Goal: Task Accomplishment & Management: Complete application form

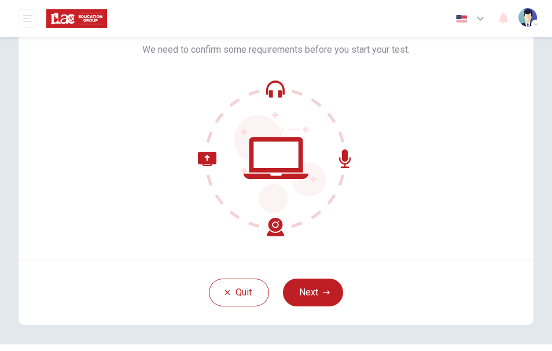
scroll to position [98, 0]
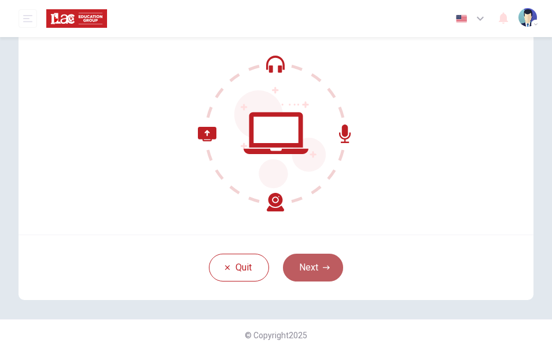
click at [311, 276] on button "Next" at bounding box center [313, 268] width 60 height 28
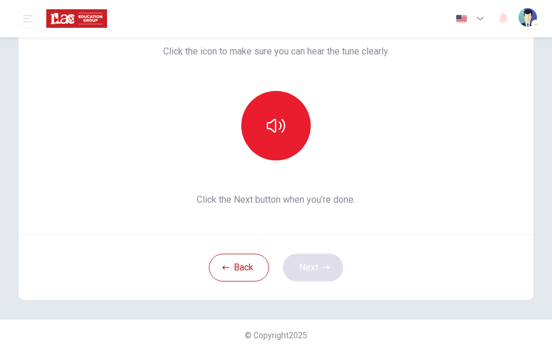
scroll to position [85, 0]
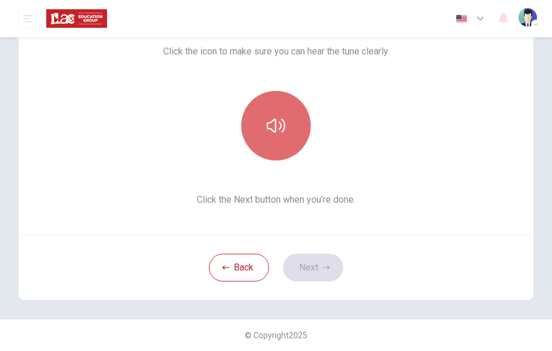
click at [280, 107] on button "button" at bounding box center [275, 125] width 69 height 69
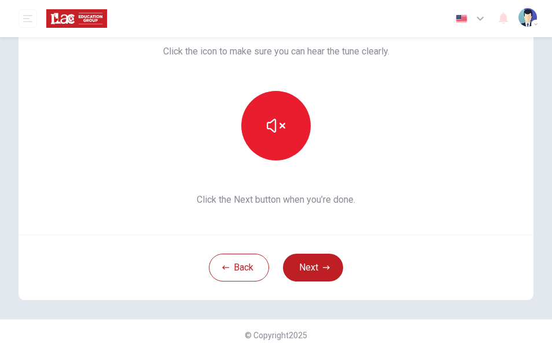
click at [323, 195] on span "Click the Next button when you’re done." at bounding box center [276, 200] width 226 height 14
click at [313, 273] on button "Next" at bounding box center [313, 268] width 60 height 28
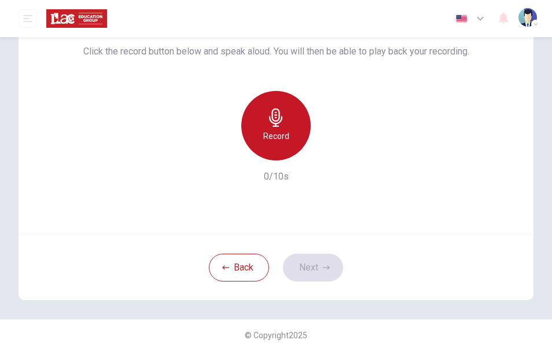
click at [274, 143] on h6 "Record" at bounding box center [276, 136] width 26 height 14
click at [285, 140] on div "Record" at bounding box center [275, 125] width 69 height 69
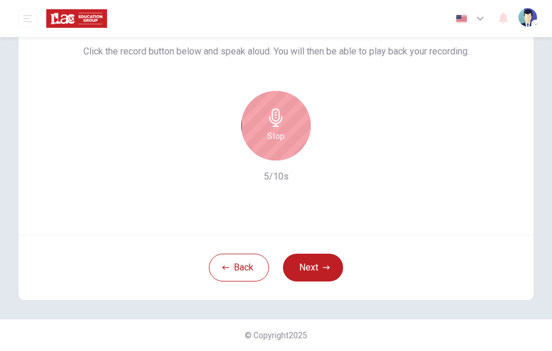
click at [278, 127] on icon "button" at bounding box center [275, 117] width 13 height 19
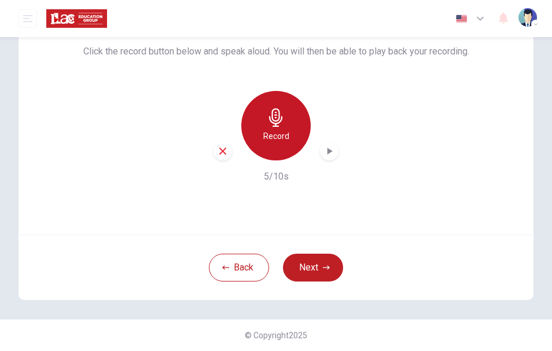
click at [278, 127] on icon "button" at bounding box center [275, 117] width 13 height 19
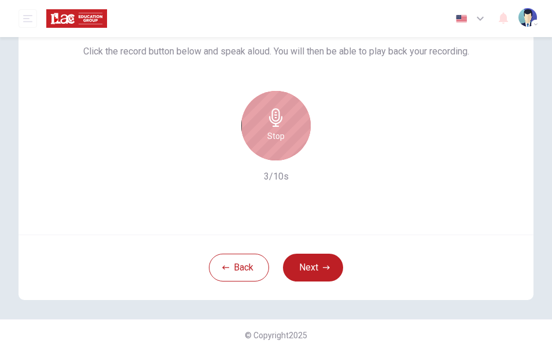
click at [278, 127] on icon "button" at bounding box center [275, 117] width 13 height 19
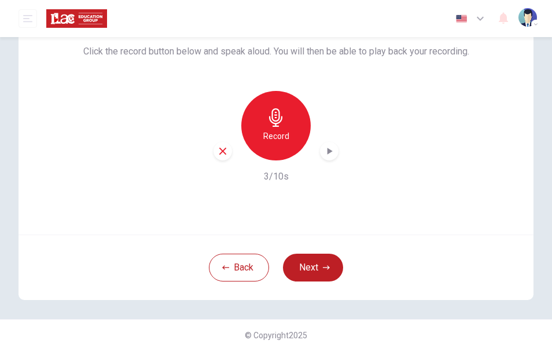
click at [278, 127] on icon "button" at bounding box center [275, 117] width 13 height 19
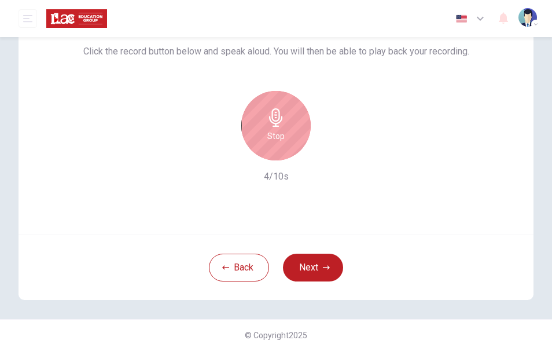
click at [278, 127] on icon "button" at bounding box center [275, 117] width 13 height 19
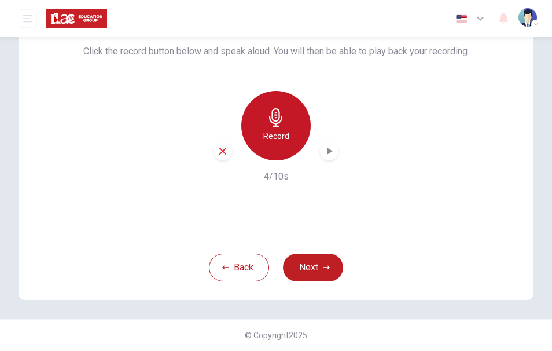
click at [277, 127] on icon "button" at bounding box center [275, 117] width 13 height 19
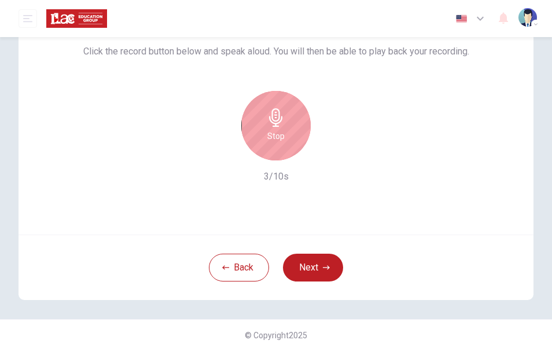
click at [277, 127] on icon "button" at bounding box center [275, 117] width 13 height 19
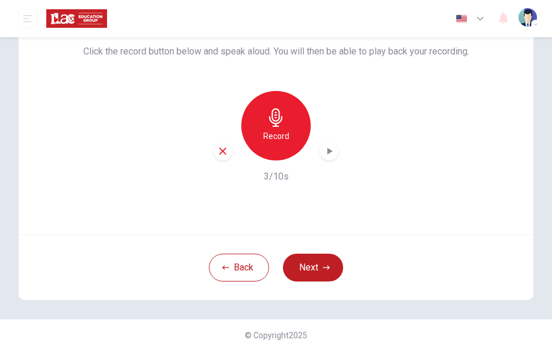
click at [269, 127] on icon "button" at bounding box center [276, 117] width 19 height 19
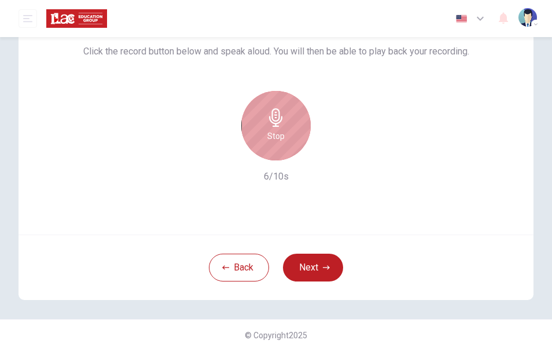
click at [269, 127] on icon "button" at bounding box center [276, 117] width 19 height 19
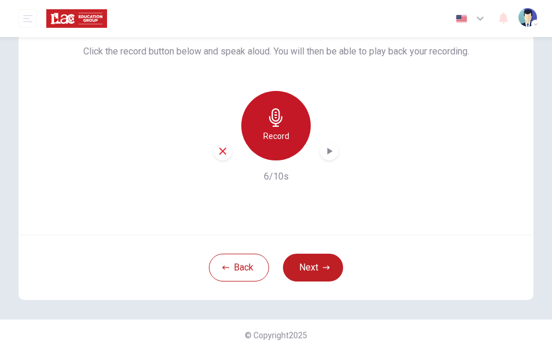
click at [269, 127] on icon "button" at bounding box center [276, 117] width 19 height 19
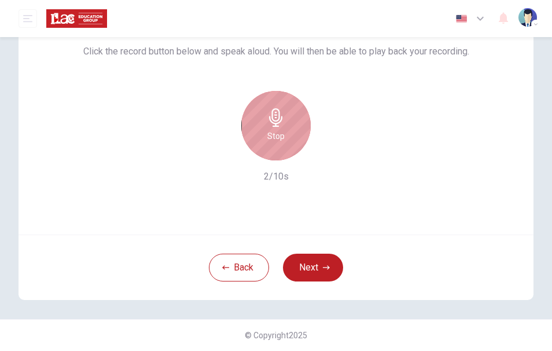
click at [269, 127] on icon "button" at bounding box center [276, 117] width 19 height 19
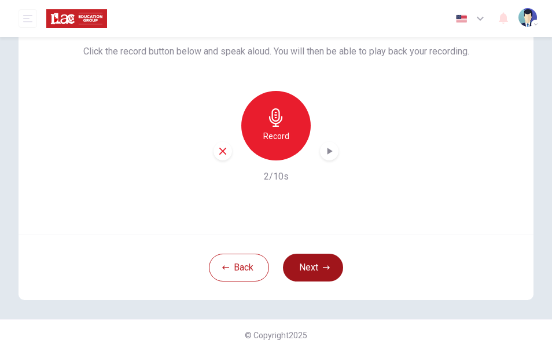
click at [305, 272] on button "Next" at bounding box center [313, 268] width 60 height 28
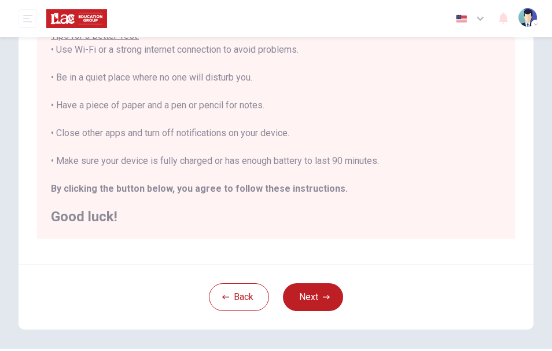
scroll to position [263, 0]
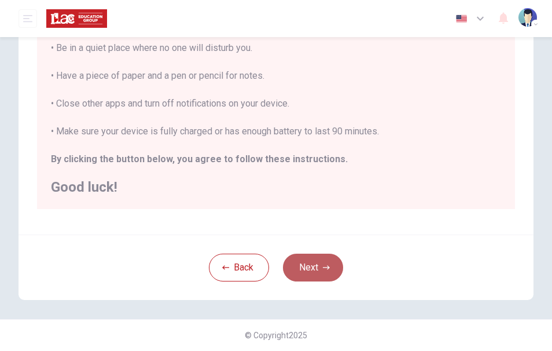
click at [311, 263] on button "Next" at bounding box center [313, 268] width 60 height 28
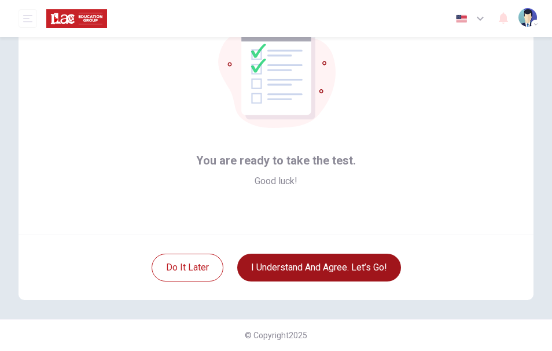
scroll to position [85, 0]
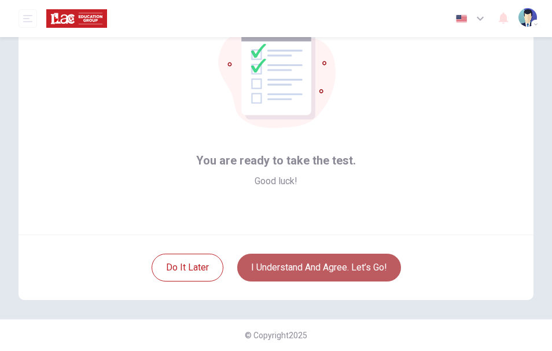
click at [316, 276] on button "I understand and agree. Let’s go!" at bounding box center [319, 268] width 164 height 28
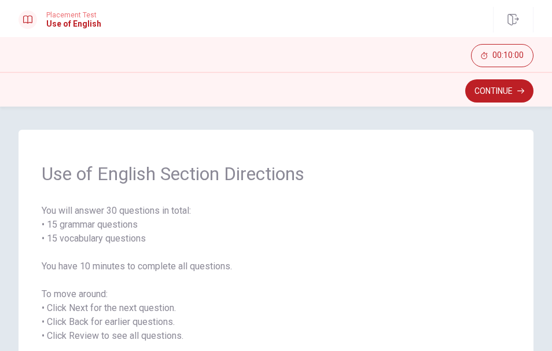
click at [252, 173] on span "Use of English Section Directions" at bounding box center [276, 173] width 469 height 23
click at [219, 175] on span "Use of English Section Directions" at bounding box center [276, 173] width 469 height 23
click at [481, 97] on button "Continue" at bounding box center [500, 90] width 68 height 23
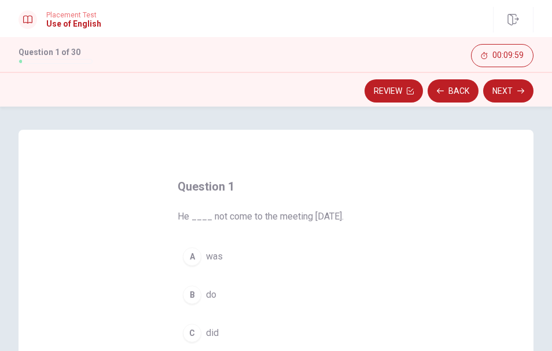
click at [215, 218] on span "He ____ not come to the meeting [DATE]." at bounding box center [276, 217] width 197 height 14
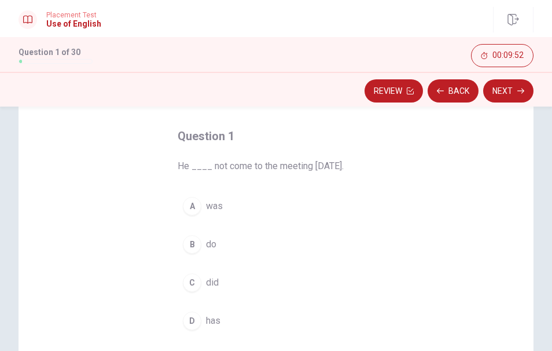
scroll to position [64, 0]
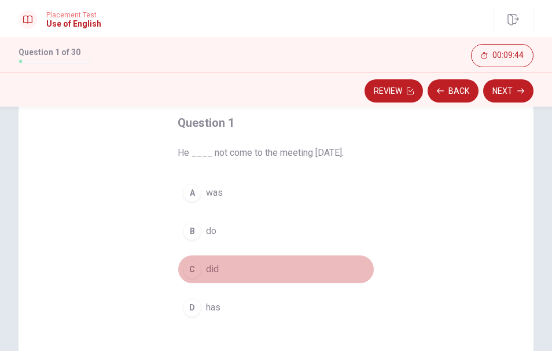
click at [214, 263] on span "did" at bounding box center [212, 269] width 13 height 14
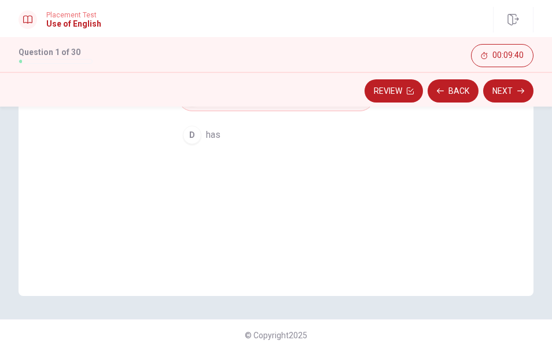
scroll to position [43, 0]
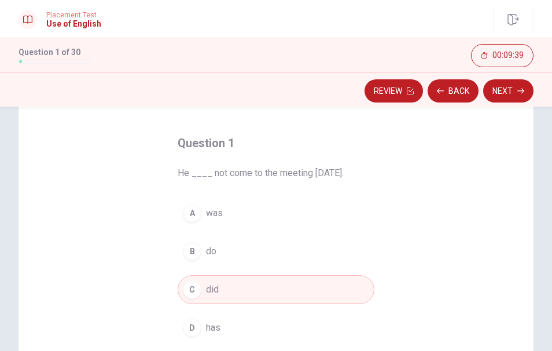
click at [229, 292] on button "C did" at bounding box center [276, 289] width 197 height 29
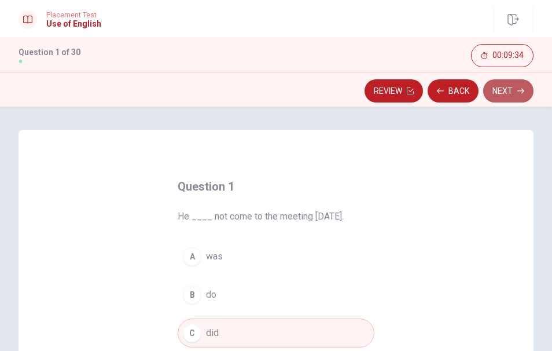
click at [503, 89] on button "Next" at bounding box center [508, 90] width 50 height 23
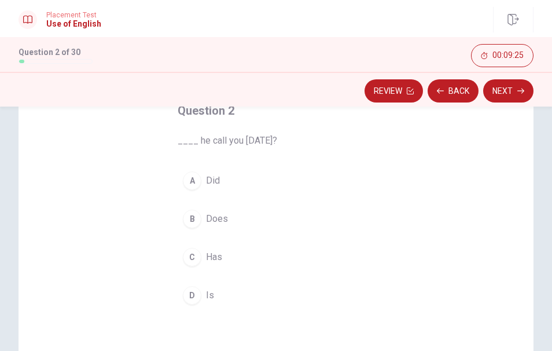
scroll to position [75, 0]
click at [207, 198] on div "A Did B Does C Has D Is" at bounding box center [276, 239] width 197 height 144
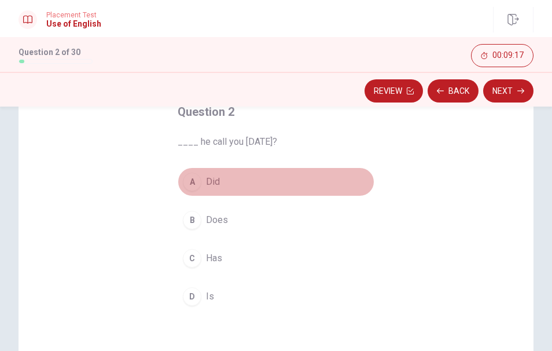
click at [210, 183] on span "Did" at bounding box center [213, 182] width 14 height 14
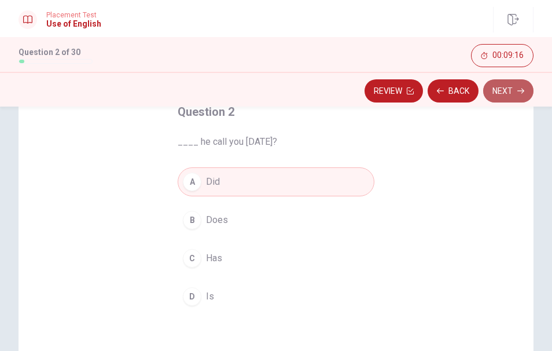
click at [514, 87] on button "Next" at bounding box center [508, 90] width 50 height 23
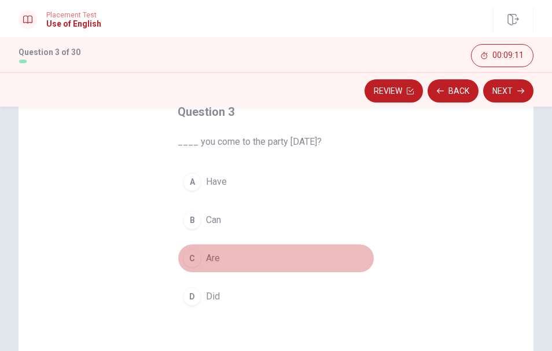
click at [209, 258] on span "Are" at bounding box center [213, 258] width 14 height 14
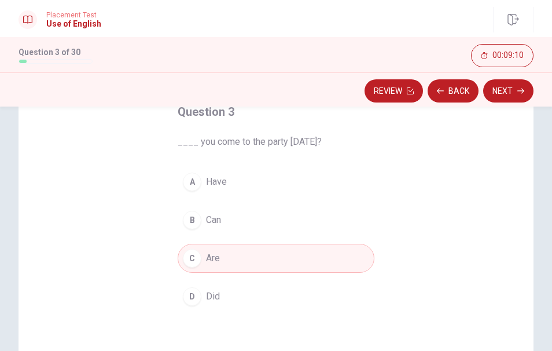
click at [220, 215] on button "B Can" at bounding box center [276, 220] width 197 height 29
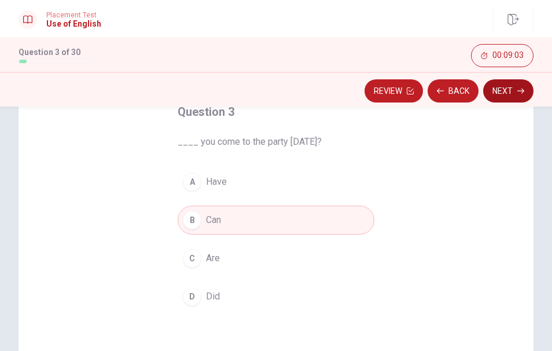
click at [502, 90] on button "Next" at bounding box center [508, 90] width 50 height 23
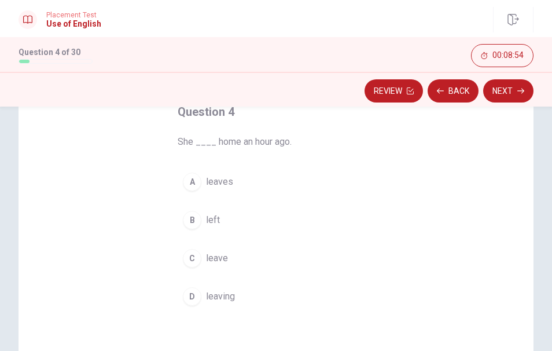
click at [211, 218] on span "left" at bounding box center [213, 220] width 14 height 14
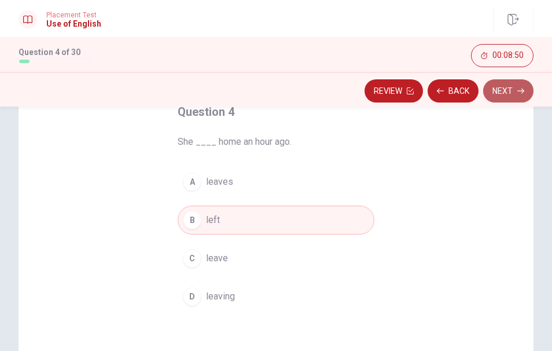
click at [506, 89] on button "Next" at bounding box center [508, 90] width 50 height 23
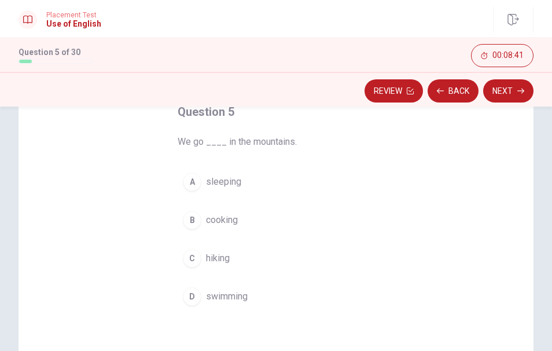
click at [212, 262] on span "hiking" at bounding box center [218, 258] width 24 height 14
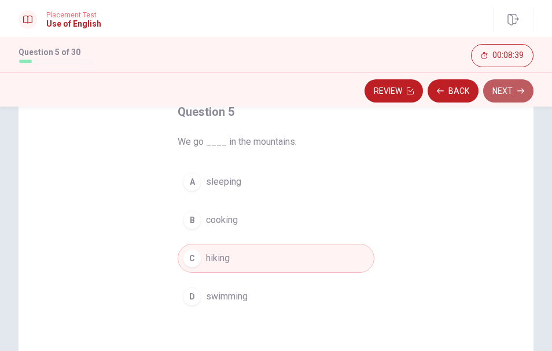
click at [518, 93] on icon "button" at bounding box center [521, 90] width 7 height 7
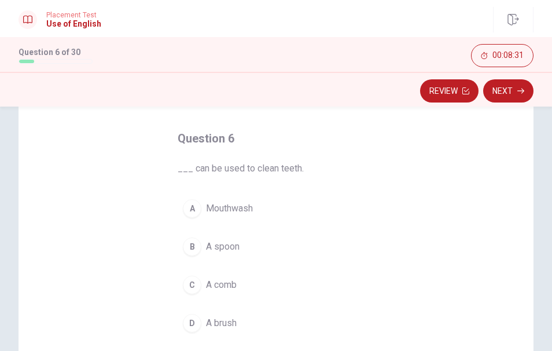
scroll to position [49, 0]
click at [207, 320] on span "A brush" at bounding box center [221, 322] width 31 height 14
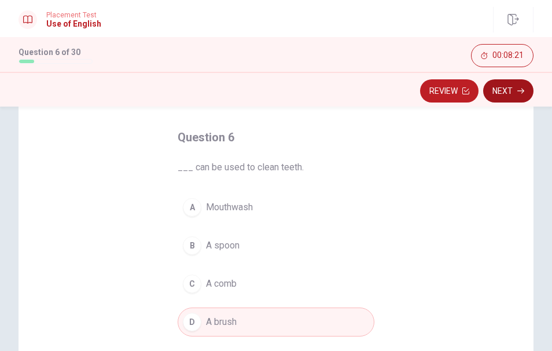
click at [509, 94] on button "Next" at bounding box center [508, 90] width 50 height 23
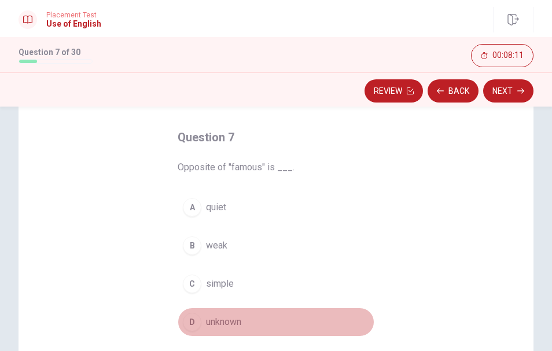
click at [212, 318] on span "unknown" at bounding box center [223, 322] width 35 height 14
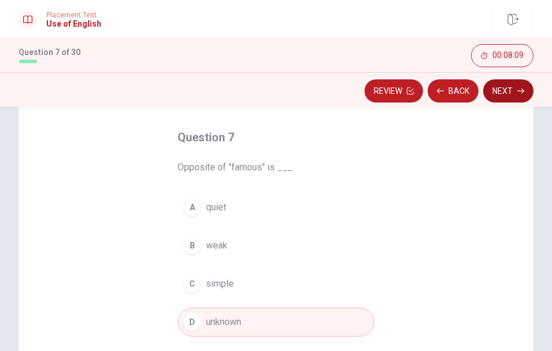
click at [504, 92] on button "Next" at bounding box center [508, 90] width 50 height 23
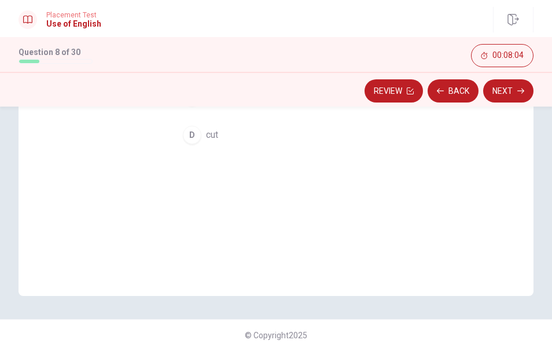
scroll to position [43, 0]
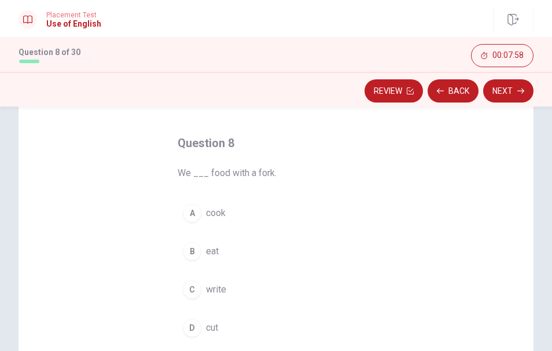
click at [213, 251] on span "eat" at bounding box center [212, 251] width 13 height 14
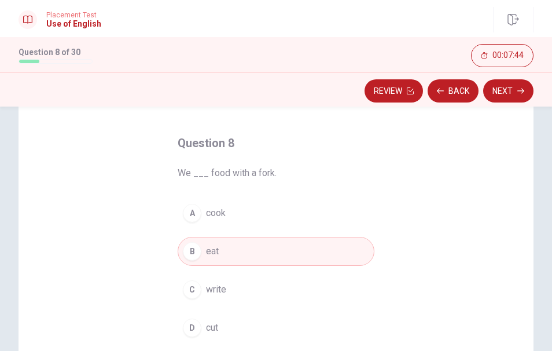
click at [201, 255] on button "B eat" at bounding box center [276, 251] width 197 height 29
click at [505, 89] on button "Next" at bounding box center [508, 90] width 50 height 23
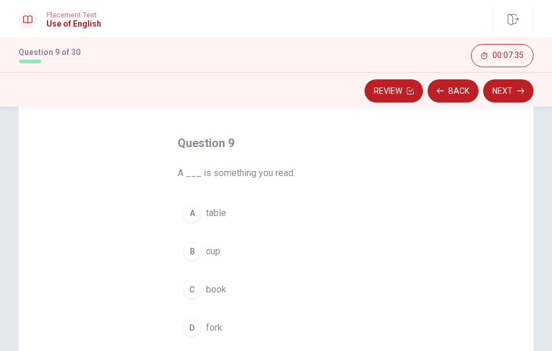
click at [210, 287] on span "book" at bounding box center [216, 290] width 20 height 14
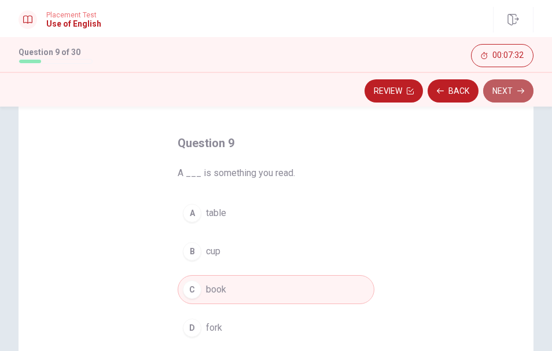
click at [507, 89] on button "Next" at bounding box center [508, 90] width 50 height 23
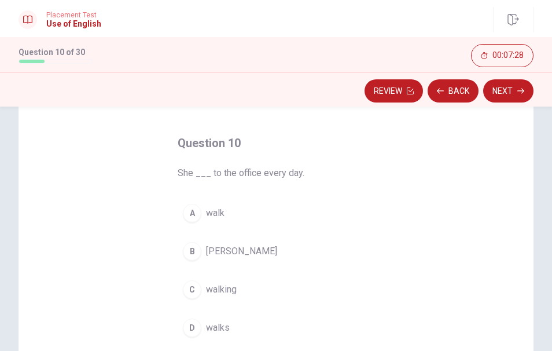
click at [196, 175] on span "She ___ to the office every day." at bounding box center [276, 173] width 197 height 14
click at [229, 173] on span "She ___ to the office every day." at bounding box center [276, 173] width 197 height 14
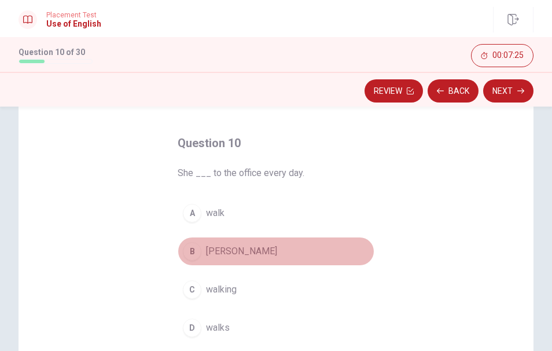
click at [218, 252] on span "[PERSON_NAME]" at bounding box center [241, 251] width 71 height 14
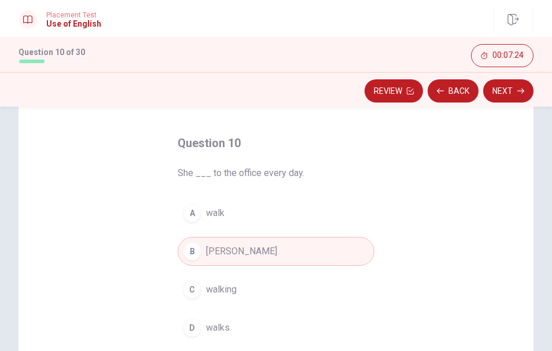
click at [210, 201] on button "A walk" at bounding box center [276, 213] width 197 height 29
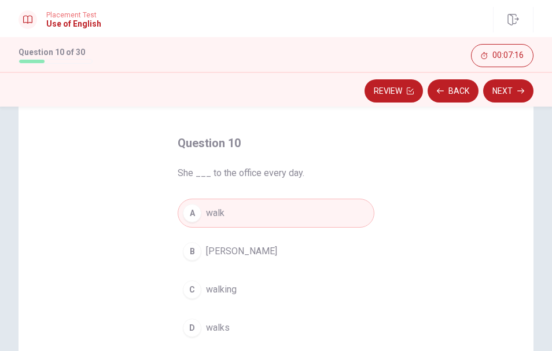
click at [219, 324] on span "walks" at bounding box center [218, 328] width 24 height 14
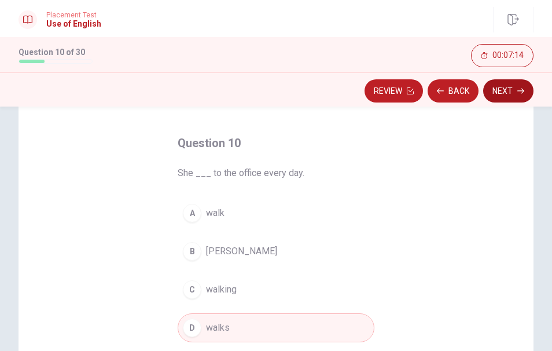
click at [507, 90] on button "Next" at bounding box center [508, 90] width 50 height 23
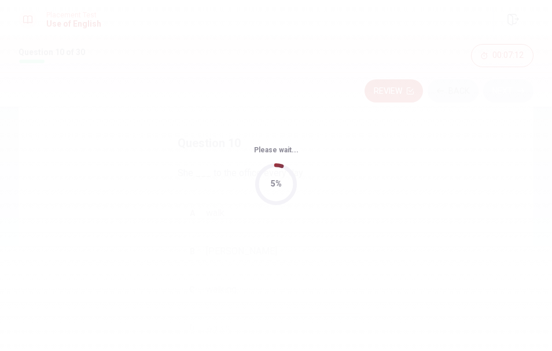
scroll to position [0, 0]
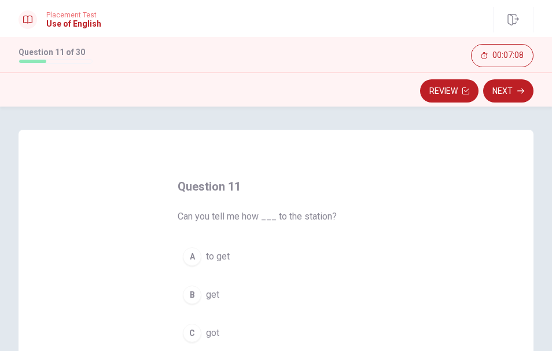
click at [237, 217] on span "Can you tell me how ___ to the station?" at bounding box center [276, 217] width 197 height 14
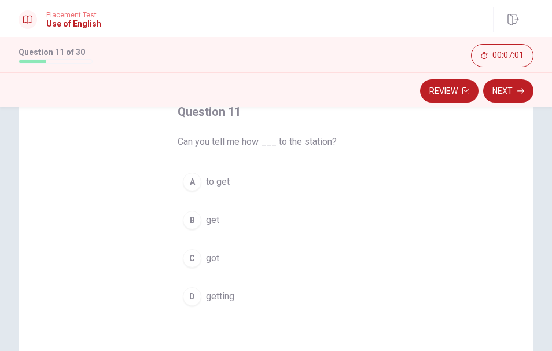
scroll to position [80, 0]
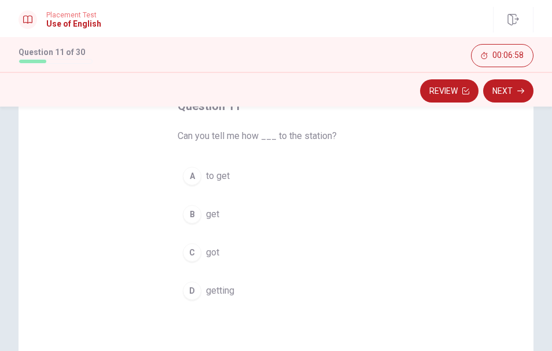
click at [200, 179] on button "A to get" at bounding box center [276, 176] width 197 height 29
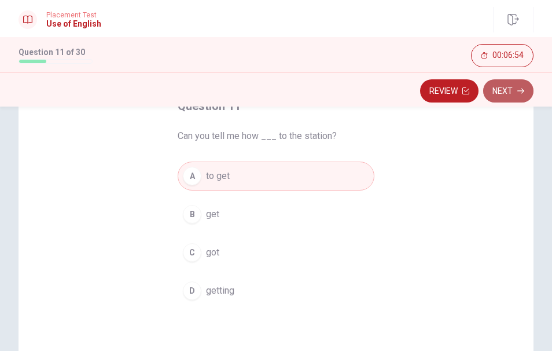
click at [508, 93] on button "Next" at bounding box center [508, 90] width 50 height 23
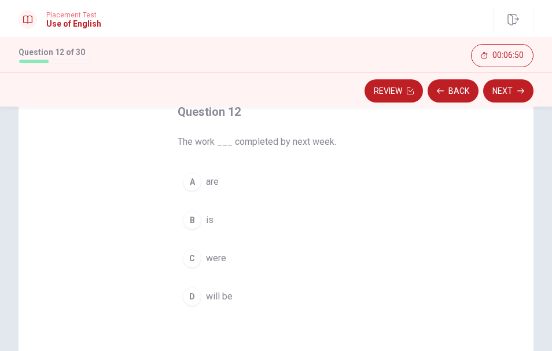
scroll to position [77, 0]
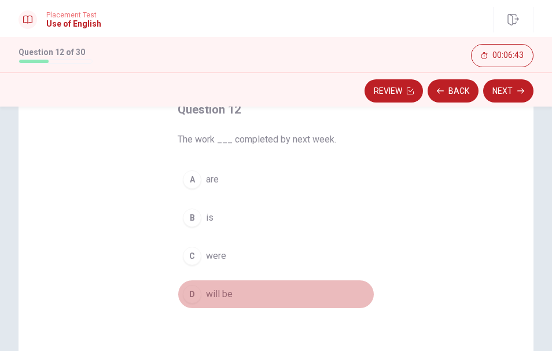
click at [214, 294] on span "will be" at bounding box center [219, 294] width 27 height 14
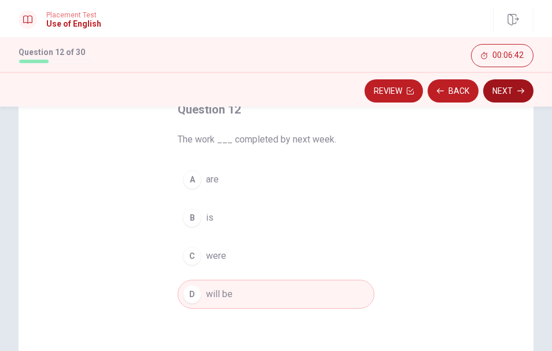
click at [502, 93] on button "Next" at bounding box center [508, 90] width 50 height 23
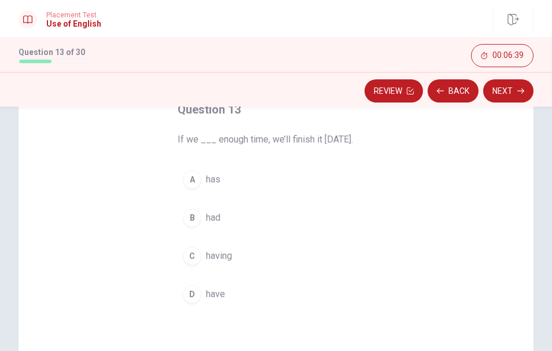
click at [210, 140] on span "If we ___ enough time, we’ll finish it [DATE]." at bounding box center [276, 140] width 197 height 14
click at [251, 140] on span "If we ___ enough time, we’ll finish it [DATE]." at bounding box center [276, 140] width 197 height 14
click at [208, 296] on span "have" at bounding box center [215, 294] width 19 height 14
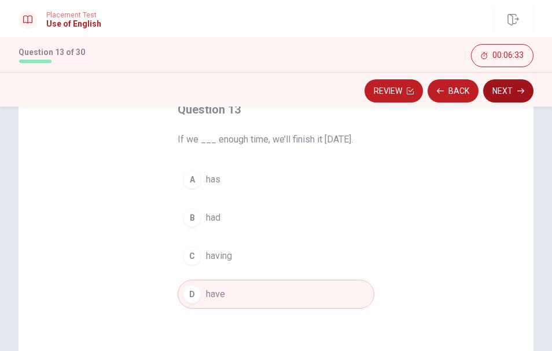
click at [499, 93] on button "Next" at bounding box center [508, 90] width 50 height 23
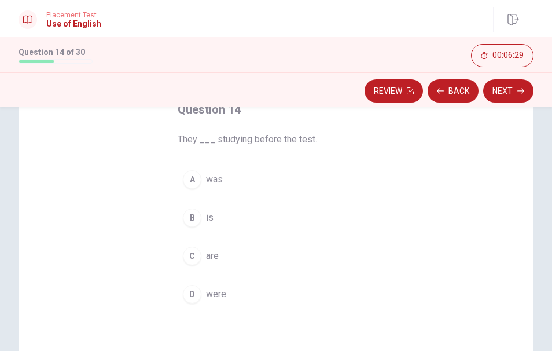
click at [217, 140] on span "They ___ studying before the test." at bounding box center [276, 140] width 197 height 14
click at [211, 256] on span "are" at bounding box center [212, 256] width 13 height 14
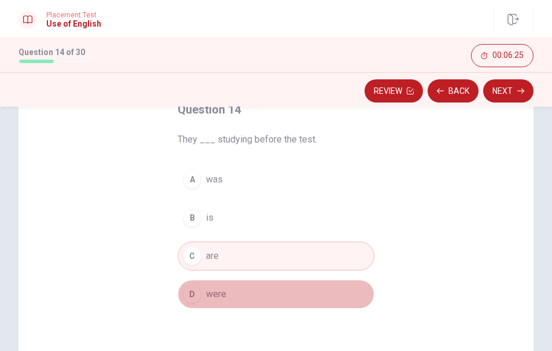
click at [208, 299] on span "were" at bounding box center [216, 294] width 20 height 14
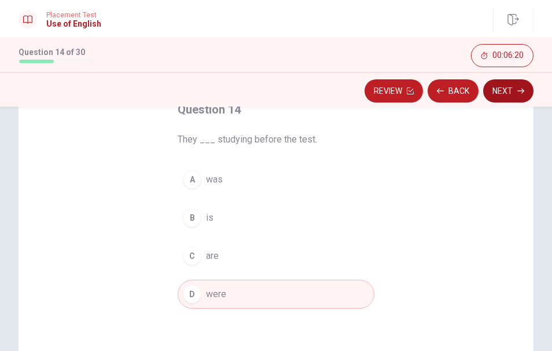
click at [504, 94] on button "Next" at bounding box center [508, 90] width 50 height 23
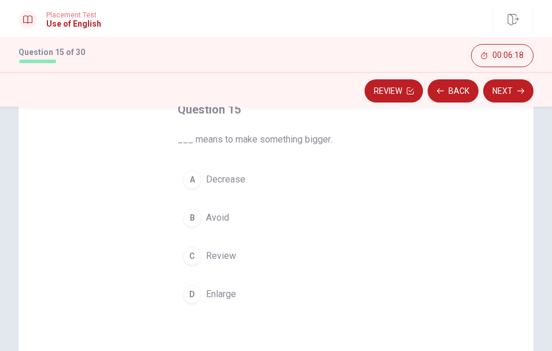
click at [201, 137] on span "___ means to make something bigger." at bounding box center [276, 140] width 197 height 14
click at [214, 298] on span "Enlarge" at bounding box center [221, 294] width 30 height 14
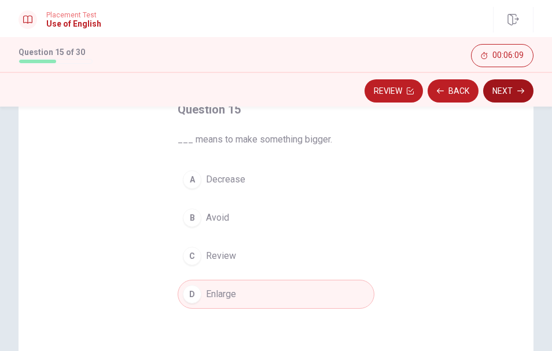
click at [513, 90] on button "Next" at bounding box center [508, 90] width 50 height 23
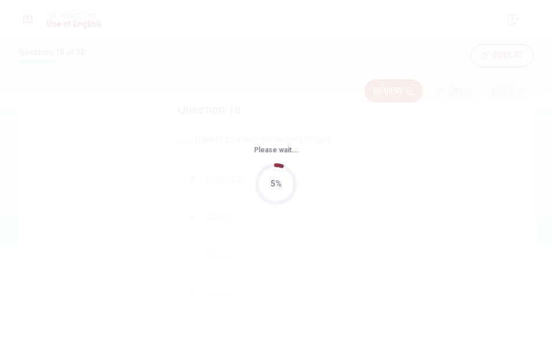
scroll to position [0, 0]
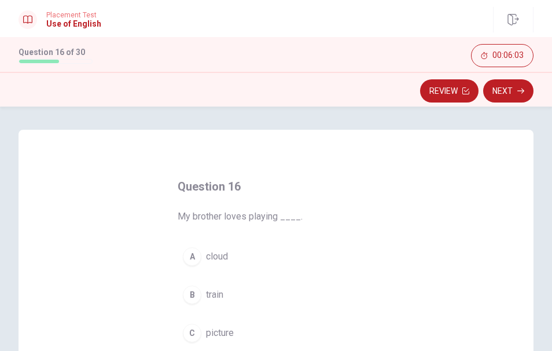
click at [259, 218] on span "My brother loves playing ____." at bounding box center [276, 217] width 197 height 14
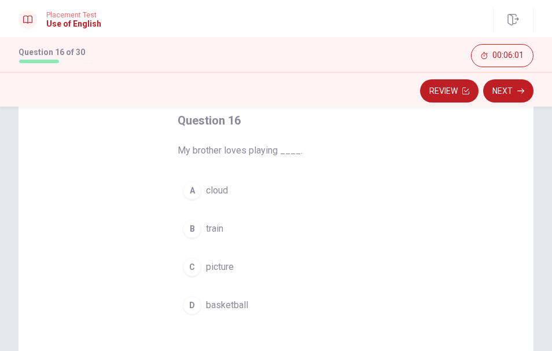
scroll to position [72, 0]
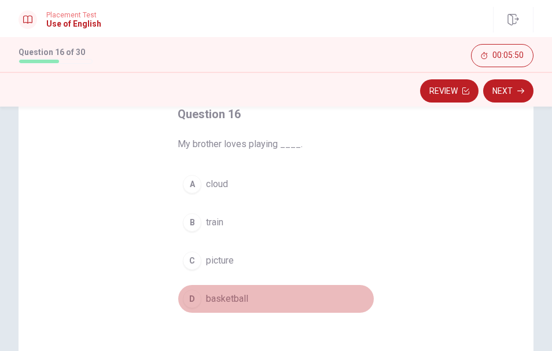
click at [230, 309] on button "D basketball" at bounding box center [276, 298] width 197 height 29
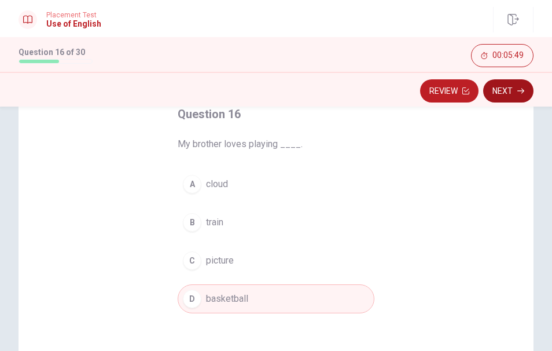
click at [515, 93] on button "Next" at bounding box center [508, 90] width 50 height 23
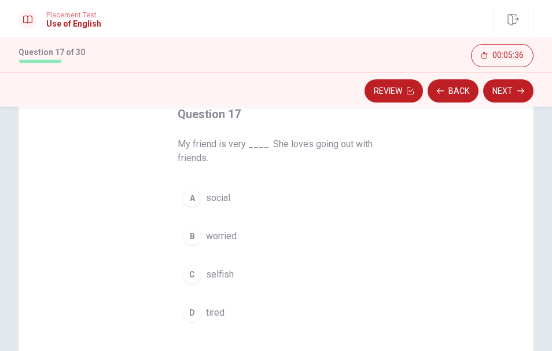
click at [216, 199] on span "social" at bounding box center [218, 198] width 24 height 14
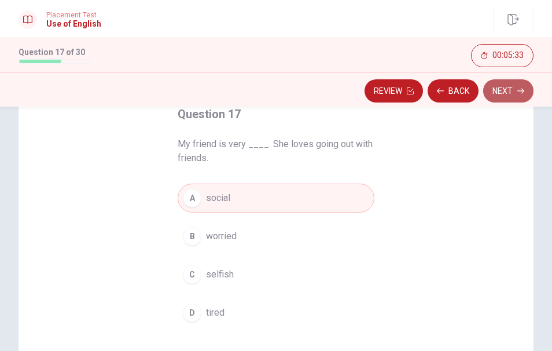
click at [514, 90] on button "Next" at bounding box center [508, 90] width 50 height 23
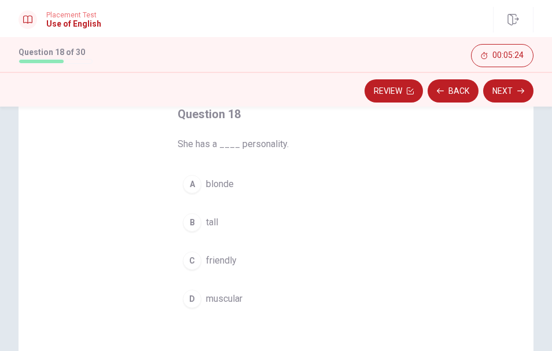
click at [212, 262] on span "friendly" at bounding box center [221, 261] width 31 height 14
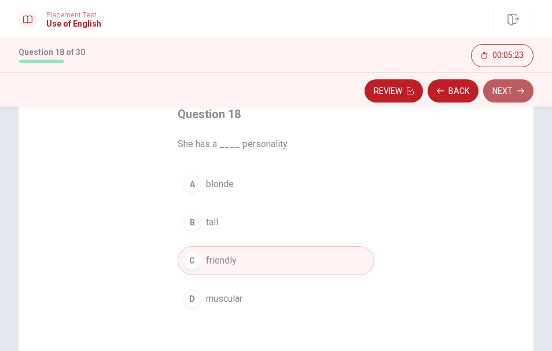
click at [508, 86] on button "Next" at bounding box center [508, 90] width 50 height 23
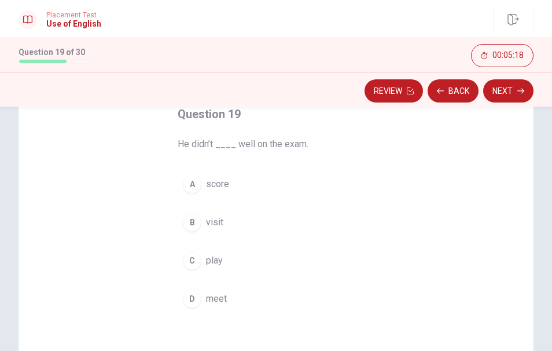
click at [190, 143] on span "He didn’t ____ well on the exam." at bounding box center [276, 144] width 197 height 14
click at [249, 146] on span "He didn’t ____ well on the exam." at bounding box center [276, 144] width 197 height 14
click at [216, 184] on span "score" at bounding box center [217, 184] width 23 height 14
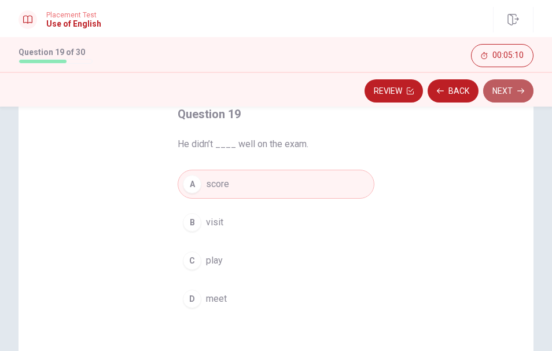
click at [499, 94] on button "Next" at bounding box center [508, 90] width 50 height 23
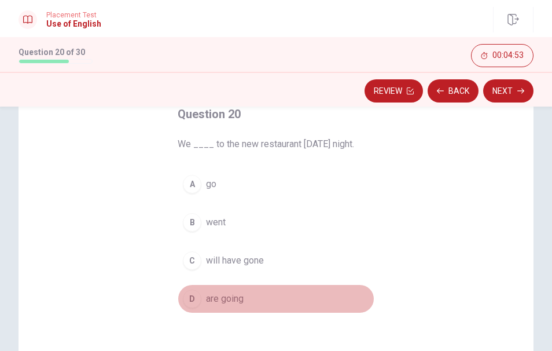
click at [239, 298] on span "are going" at bounding box center [225, 299] width 38 height 14
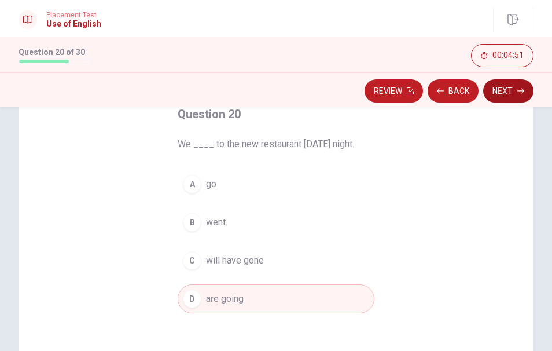
click at [510, 94] on button "Next" at bounding box center [508, 90] width 50 height 23
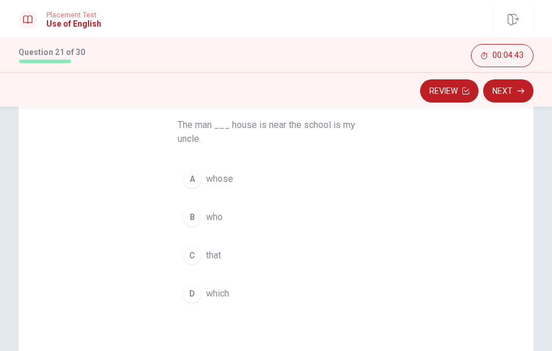
scroll to position [93, 0]
click at [233, 119] on span "The man ___ house is near the school is my uncle." at bounding box center [276, 131] width 197 height 28
click at [211, 184] on span "whose" at bounding box center [219, 178] width 27 height 14
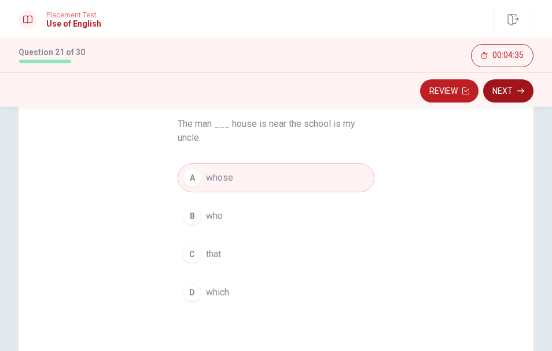
click at [505, 93] on button "Next" at bounding box center [508, 90] width 50 height 23
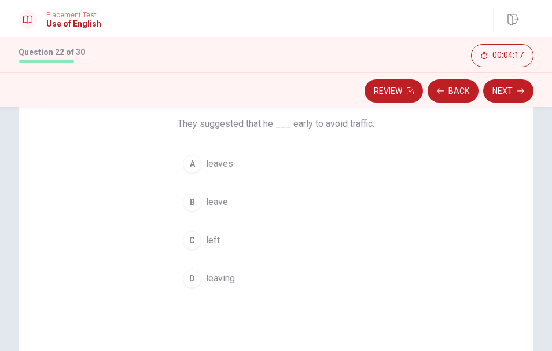
click at [217, 165] on span "leaves" at bounding box center [219, 164] width 27 height 14
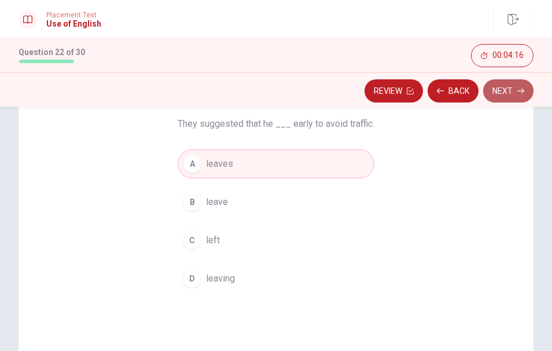
click at [502, 93] on button "Next" at bounding box center [508, 90] width 50 height 23
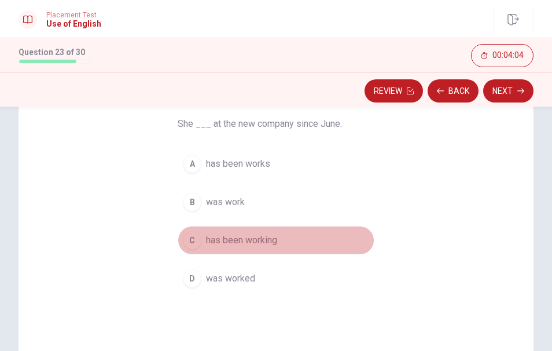
click at [230, 244] on span "has been working" at bounding box center [241, 240] width 71 height 14
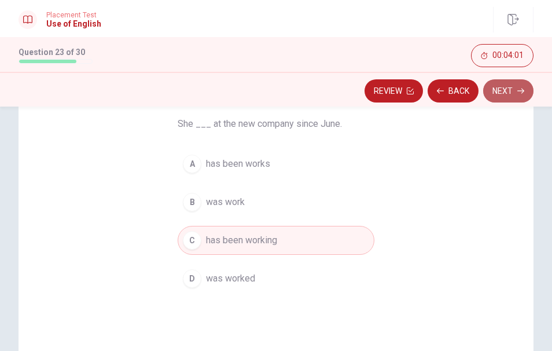
click at [508, 90] on button "Next" at bounding box center [508, 90] width 50 height 23
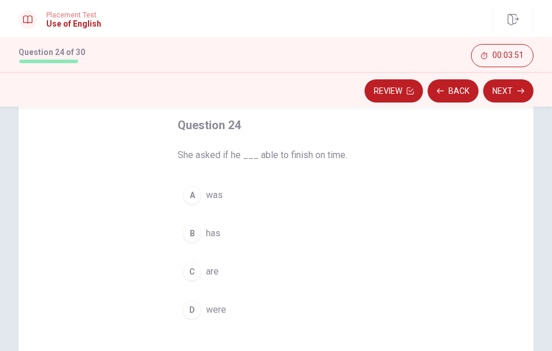
scroll to position [63, 0]
click at [211, 194] on span "was" at bounding box center [214, 194] width 17 height 14
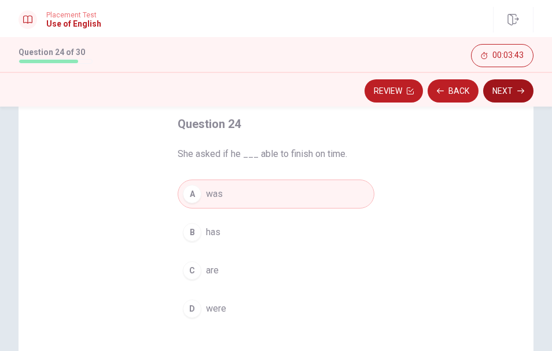
click at [502, 90] on button "Next" at bounding box center [508, 90] width 50 height 23
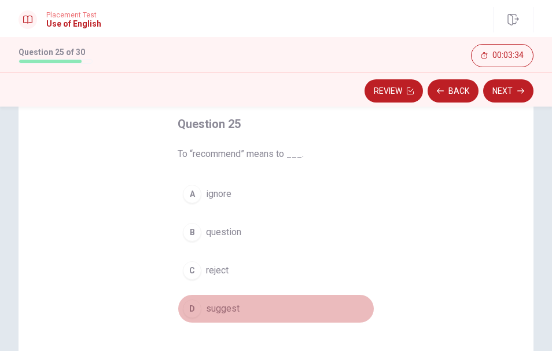
click at [219, 310] on span "suggest" at bounding box center [223, 309] width 34 height 14
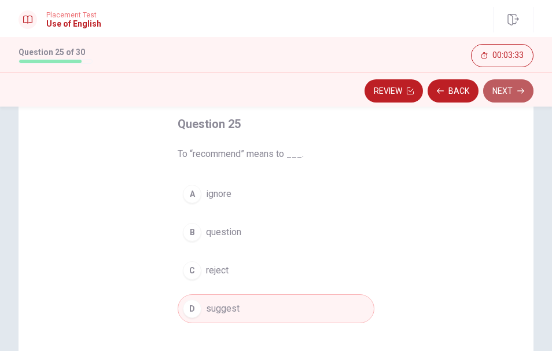
click at [505, 91] on button "Next" at bounding box center [508, 90] width 50 height 23
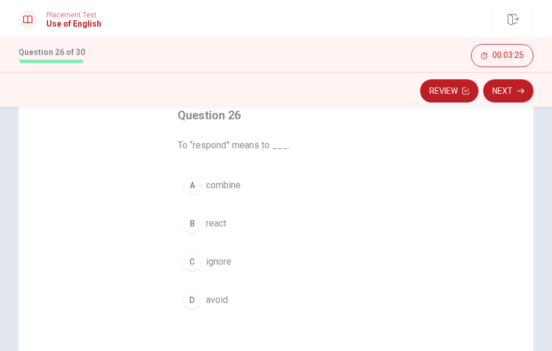
scroll to position [66, 0]
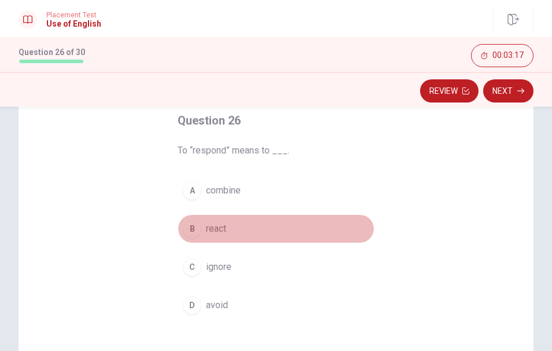
click at [206, 225] on span "react" at bounding box center [216, 229] width 20 height 14
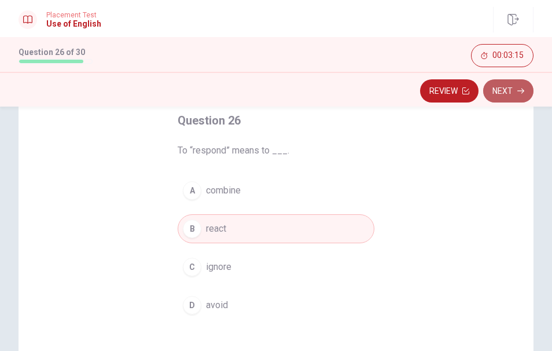
click at [507, 90] on button "Next" at bounding box center [508, 90] width 50 height 23
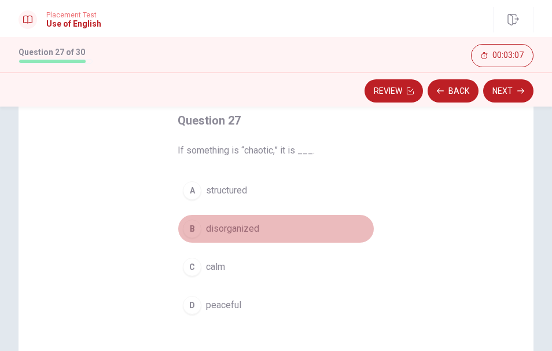
click at [227, 225] on span "disorganized" at bounding box center [232, 229] width 53 height 14
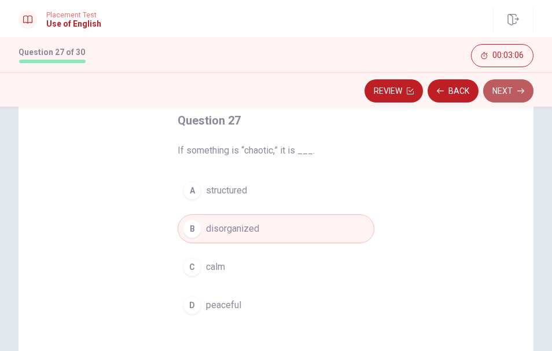
click at [515, 89] on button "Next" at bounding box center [508, 90] width 50 height 23
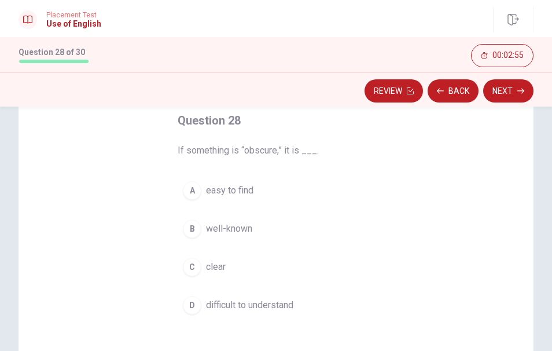
click at [233, 312] on span "difficult to understand" at bounding box center [249, 305] width 87 height 14
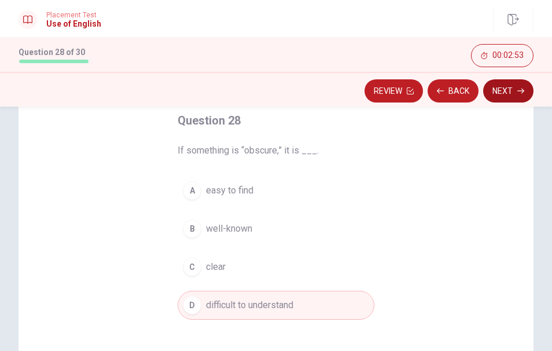
click at [511, 90] on button "Next" at bounding box center [508, 90] width 50 height 23
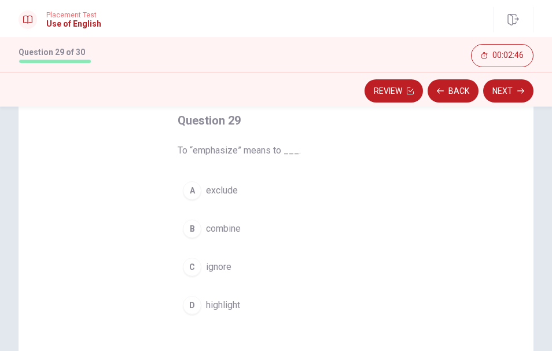
click at [218, 306] on span "highlight" at bounding box center [223, 305] width 34 height 14
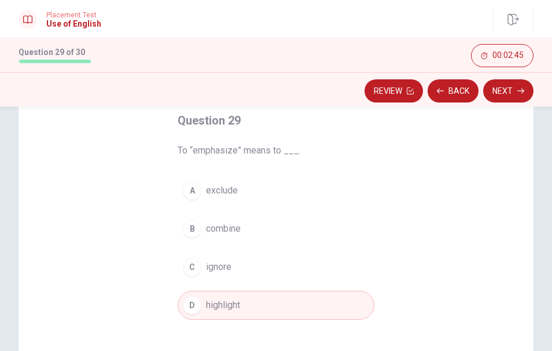
click at [510, 97] on button "Next" at bounding box center [508, 90] width 50 height 23
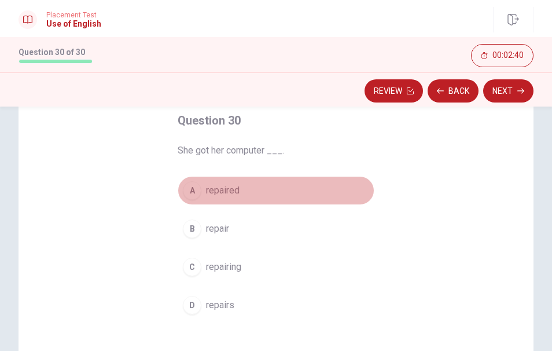
click at [230, 185] on span "repaired" at bounding box center [223, 191] width 34 height 14
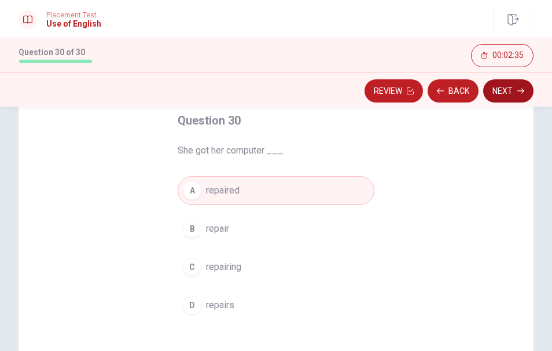
click at [512, 93] on button "Next" at bounding box center [508, 90] width 50 height 23
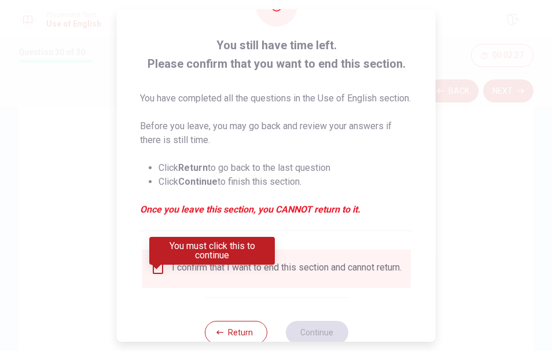
scroll to position [53, 0]
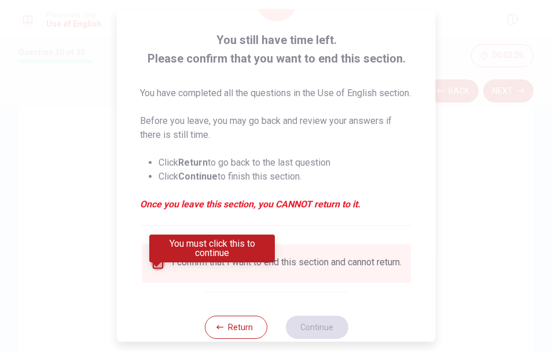
click at [160, 270] on input "You must click this to continue" at bounding box center [158, 263] width 14 height 14
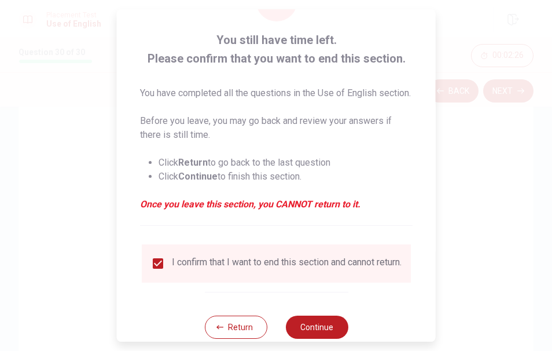
scroll to position [95, 0]
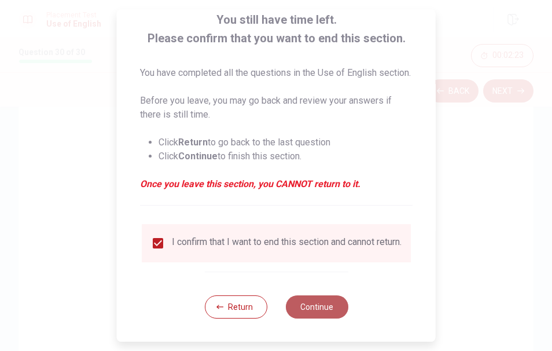
click at [312, 312] on button "Continue" at bounding box center [316, 306] width 63 height 23
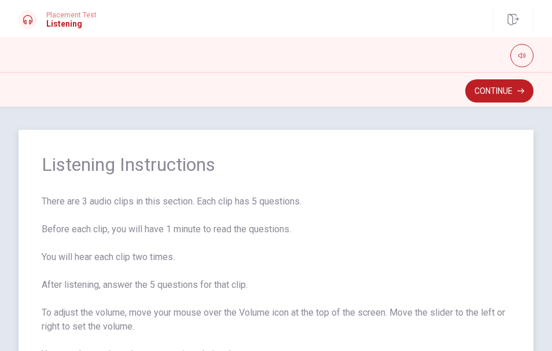
scroll to position [116, 0]
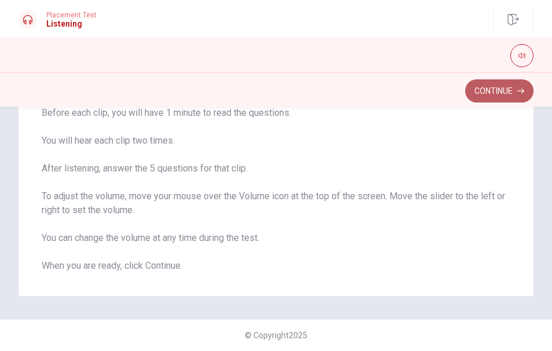
click at [487, 91] on button "Continue" at bounding box center [500, 90] width 68 height 23
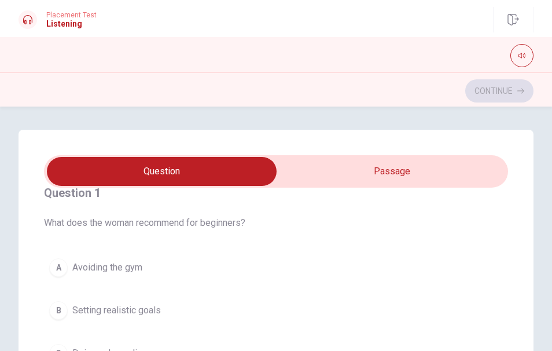
scroll to position [0, 0]
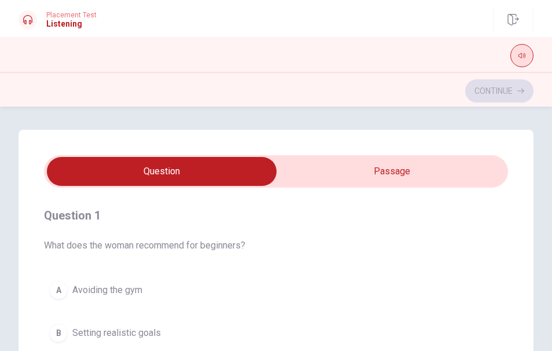
click at [521, 58] on icon "button" at bounding box center [522, 55] width 7 height 7
click at [441, 58] on div at bounding box center [276, 55] width 515 height 23
click at [447, 124] on div "Question 1 What does the woman recommend for beginners? A Avoiding the gym B Se…" at bounding box center [276, 229] width 552 height 244
click at [438, 65] on div at bounding box center [276, 55] width 515 height 23
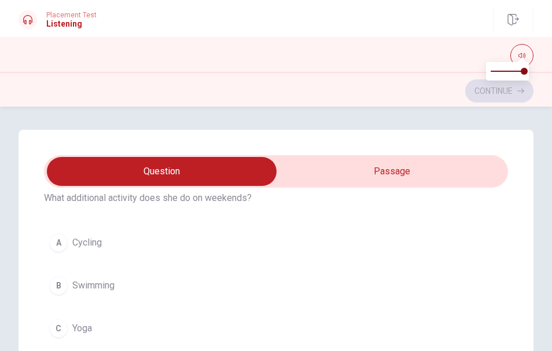
scroll to position [316, 0]
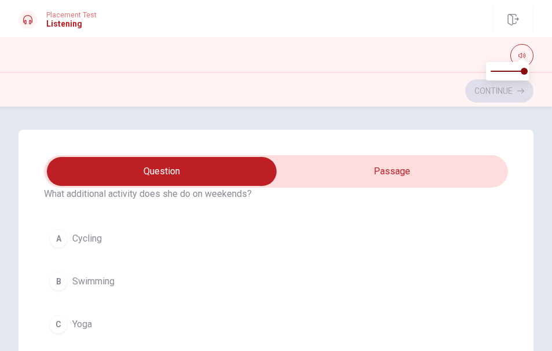
click at [413, 31] on div "Placement Test Listening Continue" at bounding box center [276, 19] width 552 height 25
click at [417, 83] on div "Continue" at bounding box center [276, 91] width 515 height 22
click at [523, 57] on span at bounding box center [522, 59] width 9 height 6
drag, startPoint x: 521, startPoint y: 54, endPoint x: 485, endPoint y: 65, distance: 37.0
click at [518, 54] on button "button" at bounding box center [522, 55] width 23 height 23
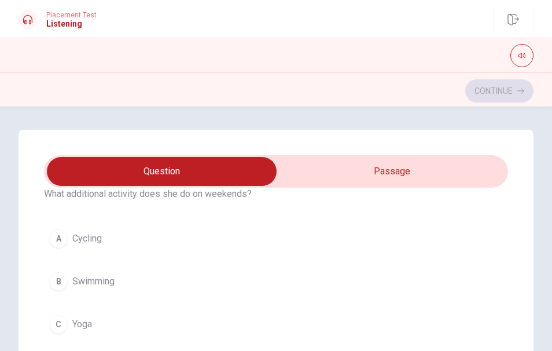
click at [379, 107] on div "Question 1 What does the woman recommend for beginners? A Avoiding the gym B Se…" at bounding box center [276, 229] width 552 height 244
click at [520, 57] on icon "button" at bounding box center [522, 55] width 7 height 5
click at [520, 57] on span at bounding box center [522, 59] width 9 height 6
click at [408, 92] on div "Continue" at bounding box center [276, 91] width 515 height 22
click at [408, 91] on div "Continue" at bounding box center [276, 91] width 515 height 22
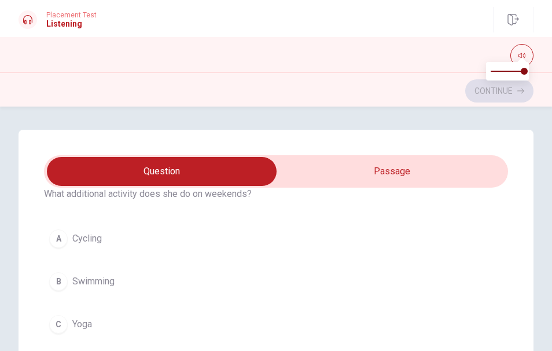
click at [408, 91] on div "Continue" at bounding box center [276, 91] width 515 height 22
click at [524, 50] on button "button" at bounding box center [522, 55] width 23 height 23
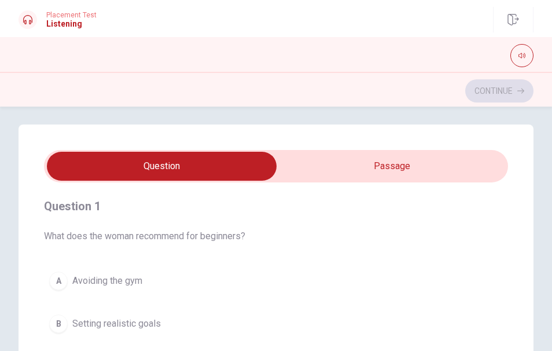
scroll to position [2, 0]
type input "48"
click at [411, 171] on input "checkbox" at bounding box center [162, 166] width 697 height 29
checkbox input "true"
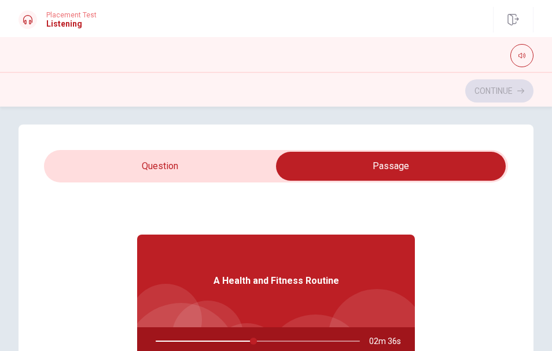
scroll to position [65, 0]
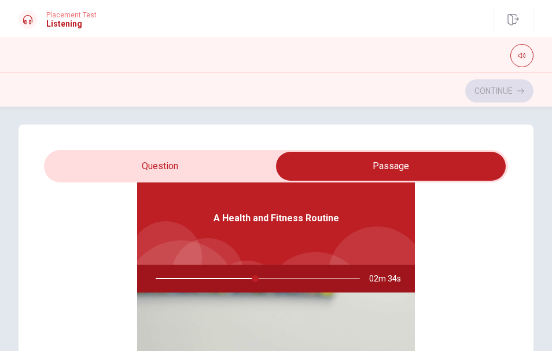
type input "49"
click at [157, 161] on input "checkbox" at bounding box center [391, 166] width 697 height 29
checkbox input "false"
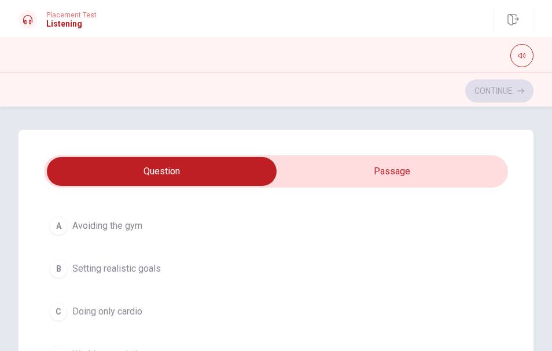
scroll to position [68, 0]
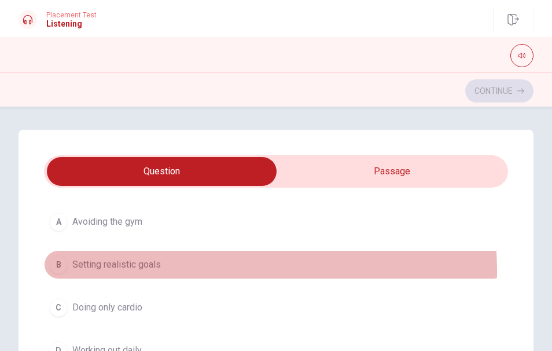
click at [67, 273] on button "B Setting realistic goals" at bounding box center [276, 264] width 464 height 29
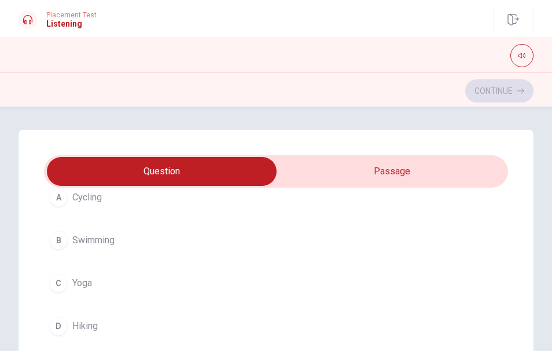
scroll to position [359, 0]
click at [89, 281] on span "Yoga" at bounding box center [82, 281] width 20 height 14
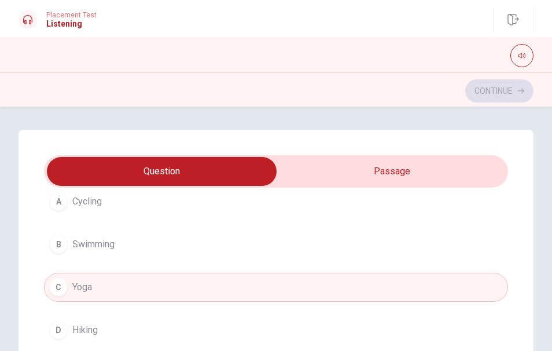
scroll to position [384, 0]
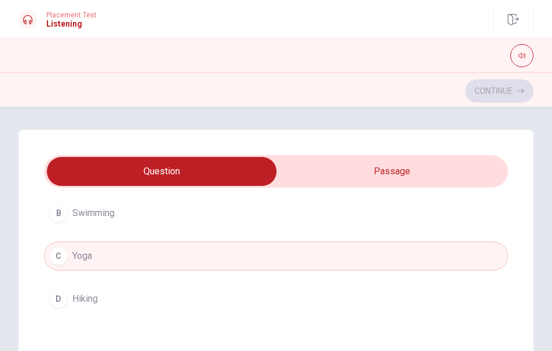
click at [84, 254] on span "Yoga" at bounding box center [82, 256] width 20 height 14
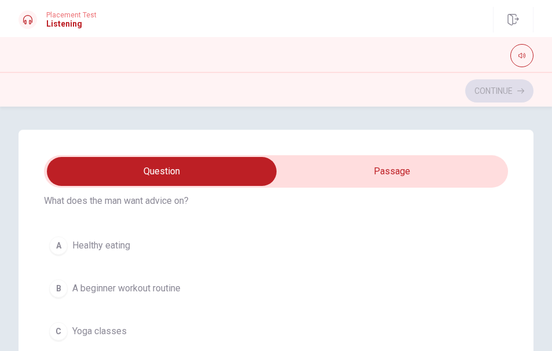
scroll to position [581, 0]
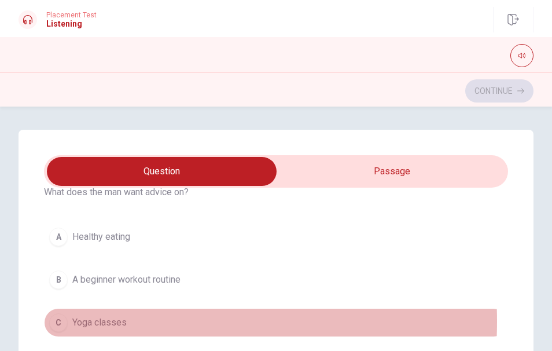
click at [98, 321] on span "Yoga classes" at bounding box center [99, 323] width 54 height 14
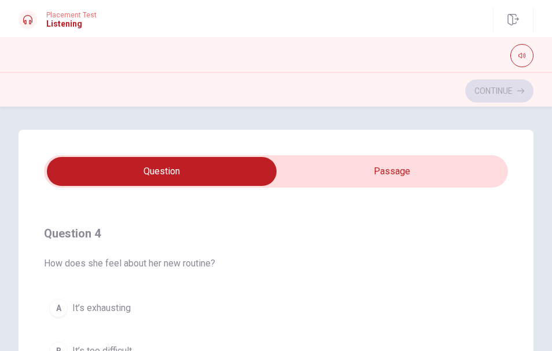
scroll to position [938, 0]
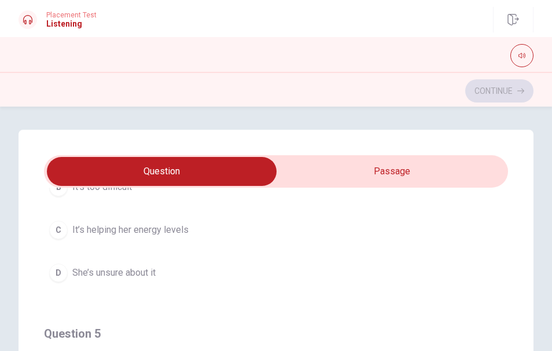
click at [118, 276] on span "She’s unsure about it" at bounding box center [113, 273] width 83 height 14
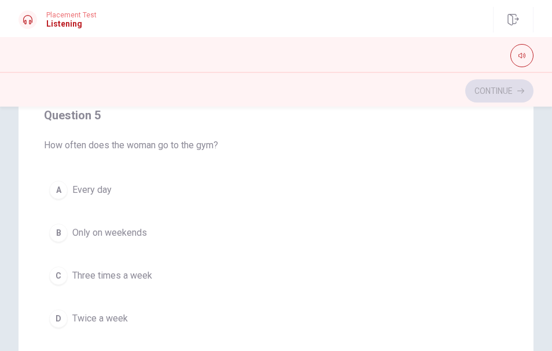
scroll to position [299, 0]
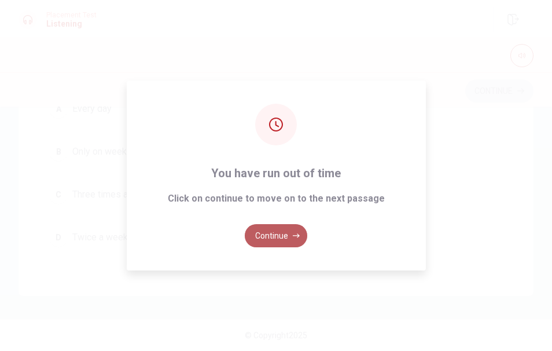
click at [281, 234] on button "Continue" at bounding box center [276, 235] width 63 height 23
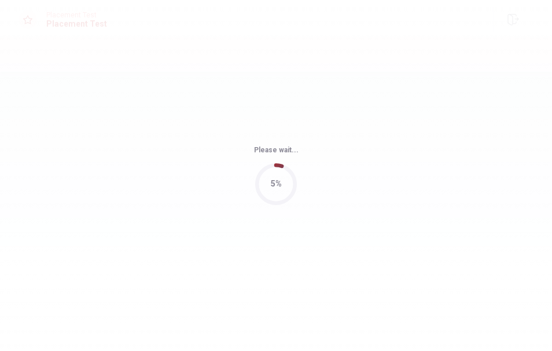
scroll to position [0, 0]
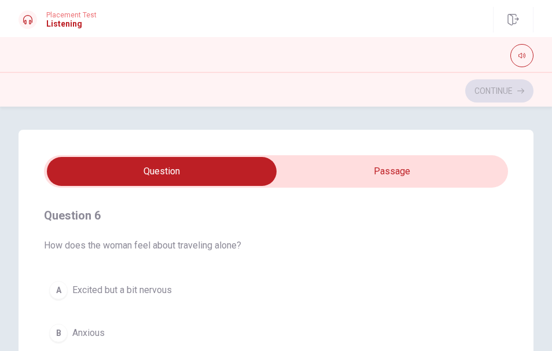
click at [157, 243] on span "How does the woman feel about traveling alone?" at bounding box center [276, 246] width 464 height 14
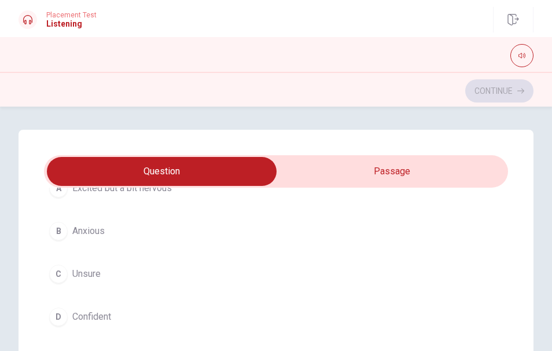
scroll to position [87, 0]
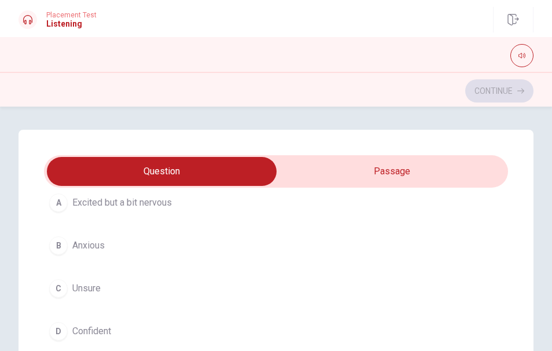
click at [130, 207] on span "Excited but a bit nervous" at bounding box center [122, 203] width 100 height 14
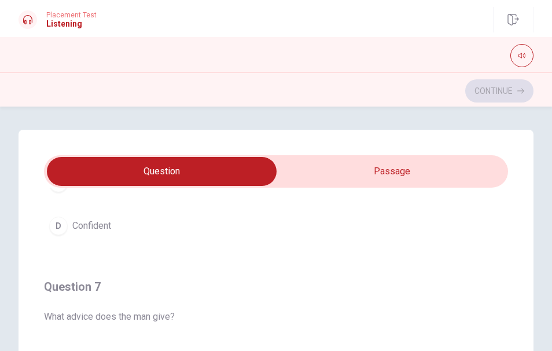
scroll to position [386, 0]
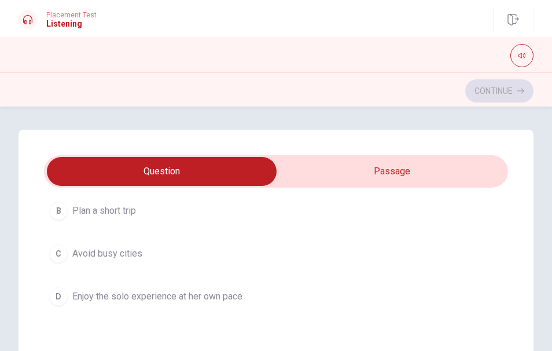
click at [108, 258] on span "Avoid busy cities" at bounding box center [107, 254] width 70 height 14
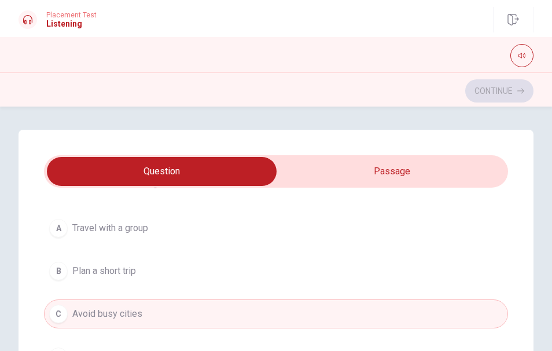
scroll to position [347, 0]
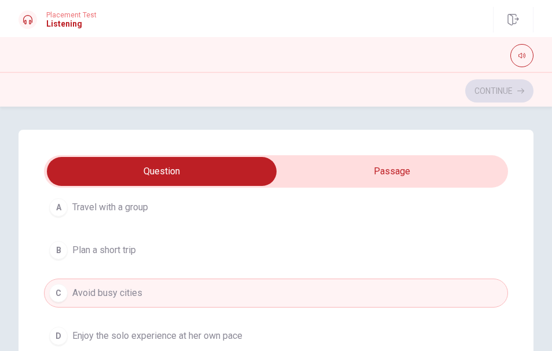
click at [86, 336] on span "Enjoy the solo experience at her own pace" at bounding box center [157, 336] width 170 height 14
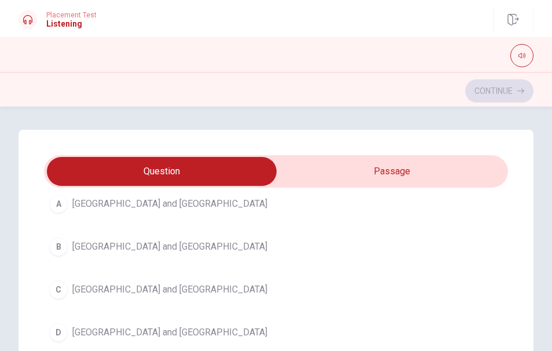
scroll to position [622, 0]
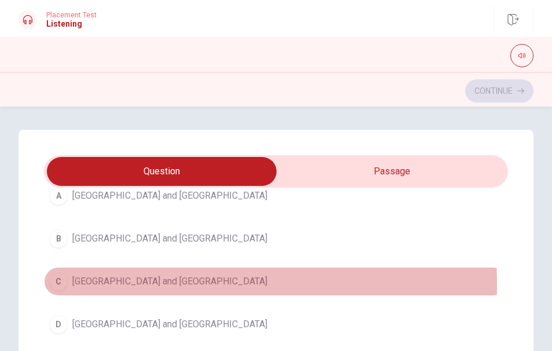
click at [106, 285] on span "[GEOGRAPHIC_DATA] and [GEOGRAPHIC_DATA]" at bounding box center [169, 281] width 195 height 14
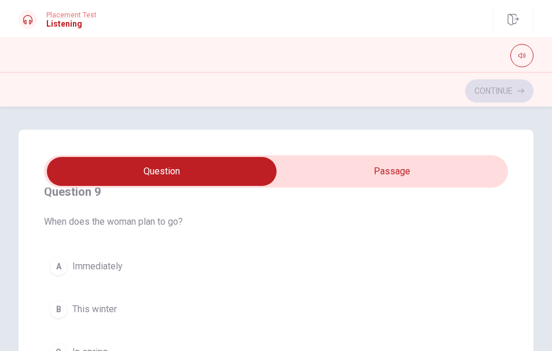
scroll to position [938, 0]
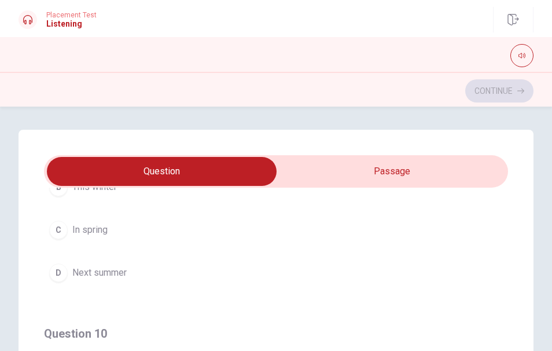
click at [82, 233] on span "In spring" at bounding box center [89, 230] width 35 height 14
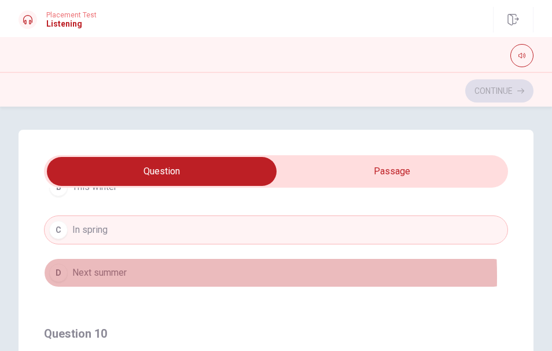
click at [97, 276] on span "Next summer" at bounding box center [99, 273] width 54 height 14
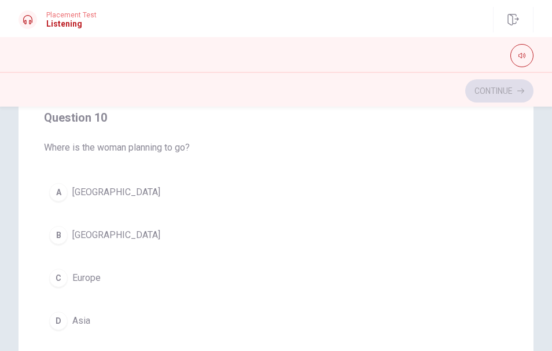
scroll to position [220, 0]
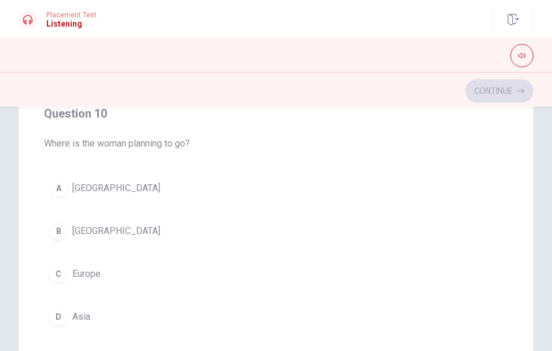
click at [87, 279] on span "Europe" at bounding box center [86, 274] width 28 height 14
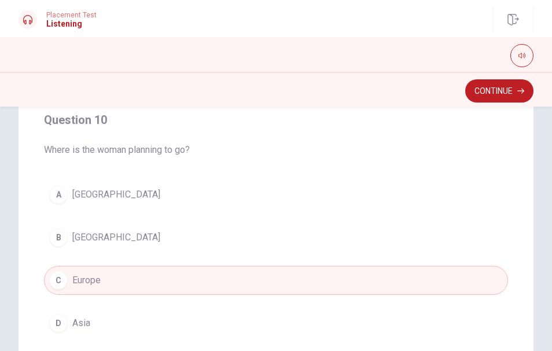
scroll to position [938, 0]
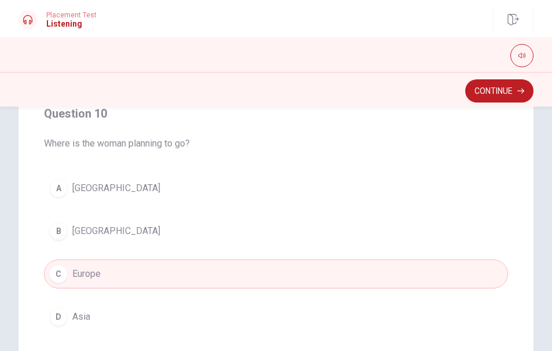
click at [111, 277] on button "C Europe" at bounding box center [276, 273] width 464 height 29
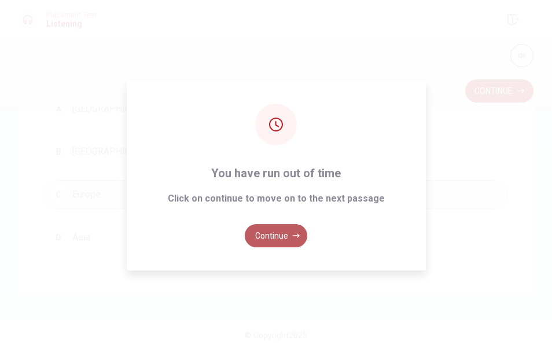
click at [266, 230] on button "Continue" at bounding box center [276, 235] width 63 height 23
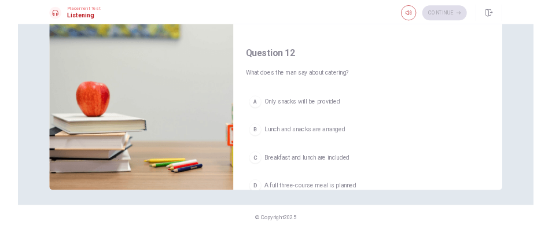
scroll to position [126, 0]
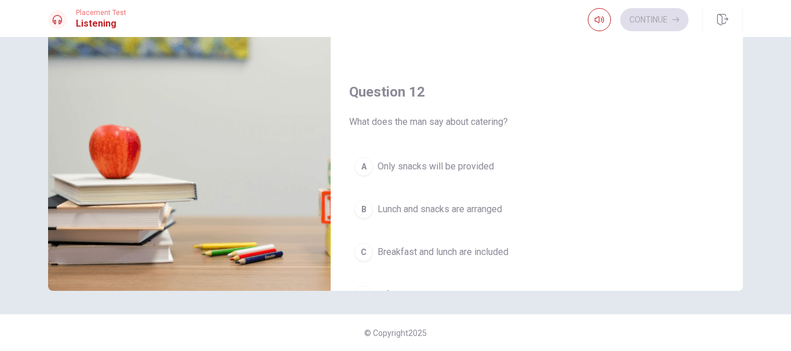
type input "45"
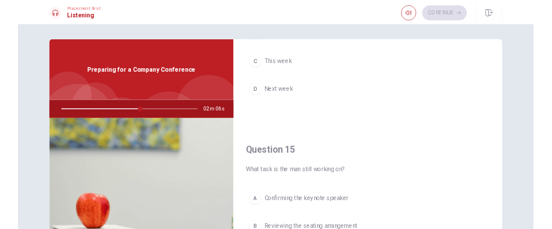
scroll to position [1080, 0]
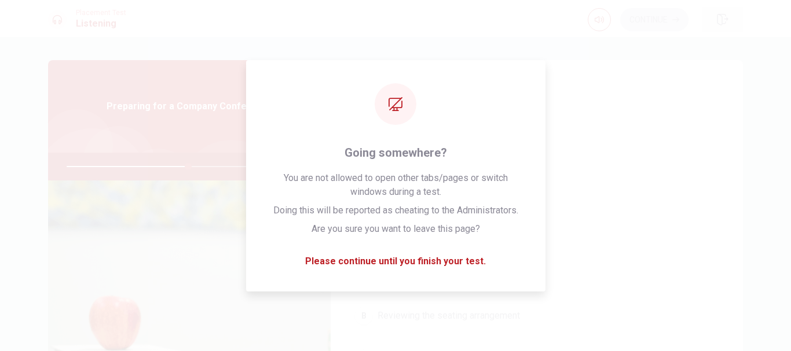
type input "59"
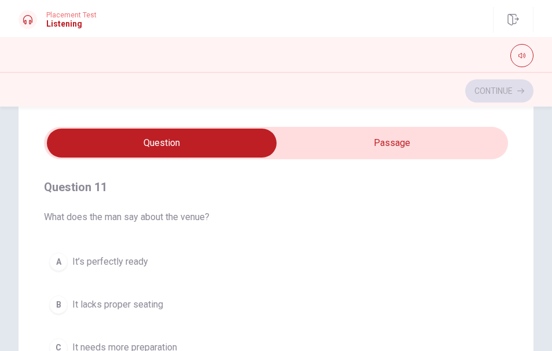
scroll to position [0, 0]
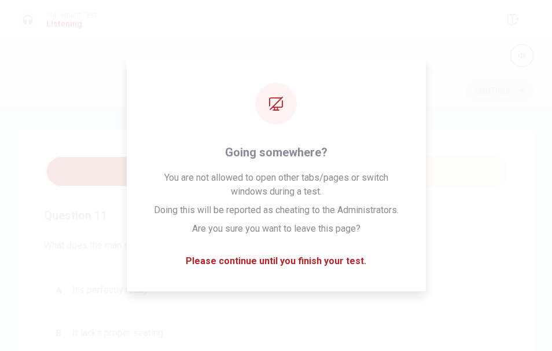
click at [179, 163] on input "checkbox" at bounding box center [162, 171] width 697 height 29
checkbox input "true"
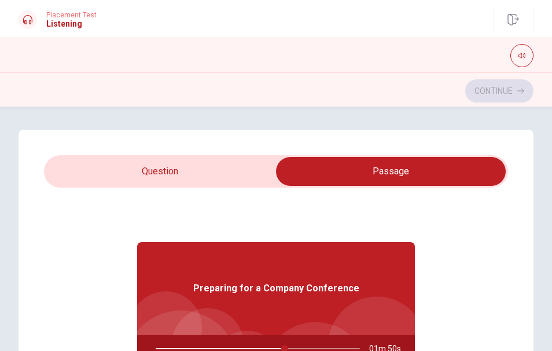
type input "64"
click at [175, 171] on input "checkbox" at bounding box center [391, 171] width 697 height 29
checkbox input "false"
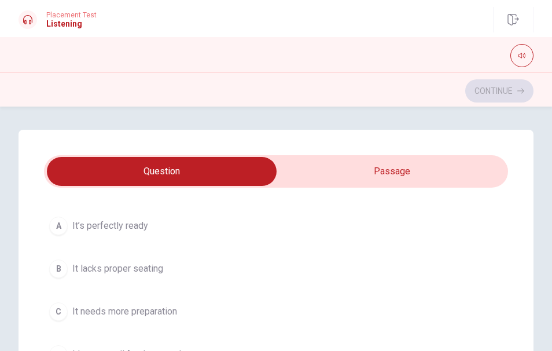
scroll to position [29, 0]
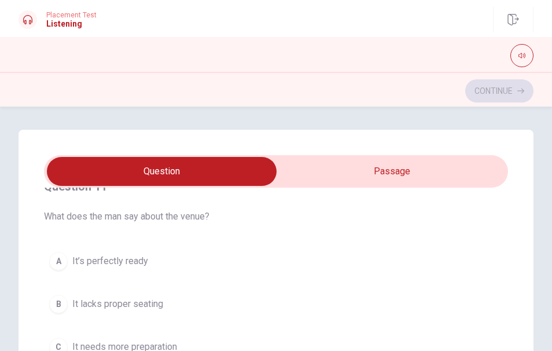
click at [84, 265] on span "It’s perfectly ready" at bounding box center [110, 261] width 76 height 14
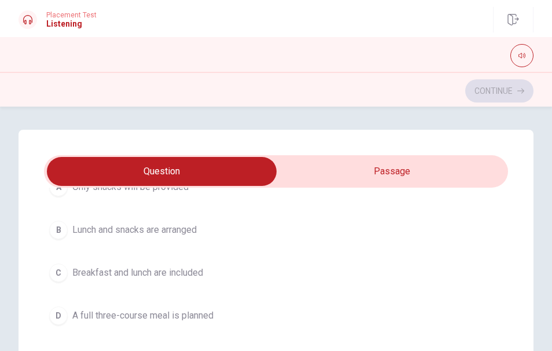
scroll to position [369, 0]
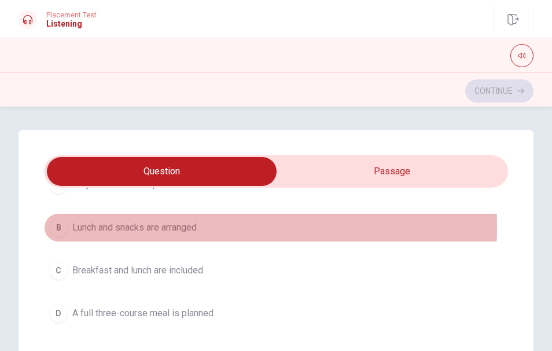
click at [145, 226] on span "Lunch and snacks are arranged" at bounding box center [134, 228] width 124 height 14
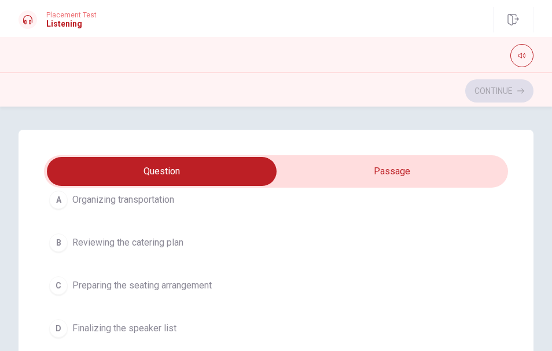
scroll to position [621, 0]
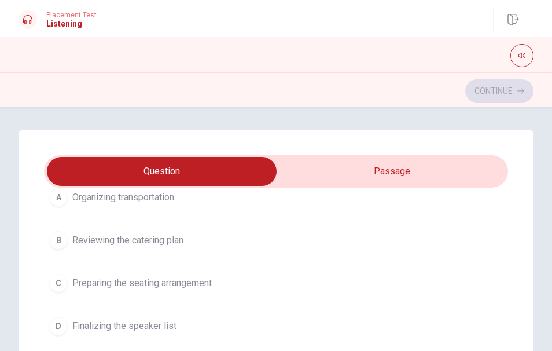
click at [114, 328] on span "Finalizing the speaker list" at bounding box center [124, 326] width 104 height 14
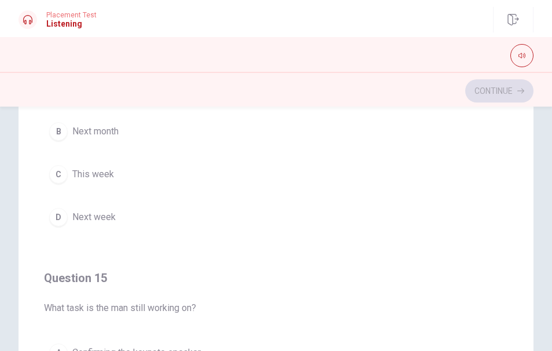
scroll to position [851, 0]
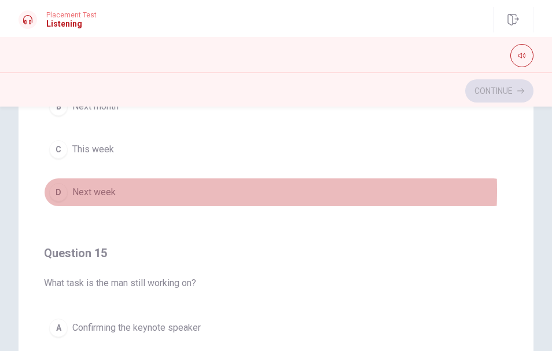
click at [95, 190] on span "Next week" at bounding box center [93, 192] width 43 height 14
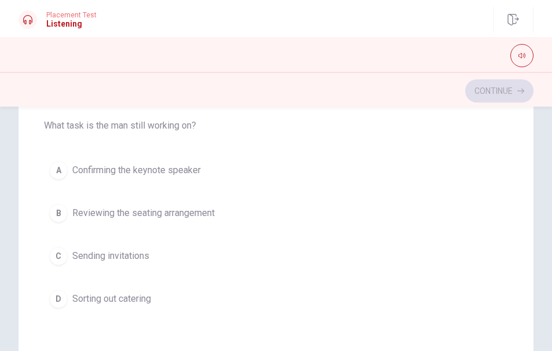
scroll to position [227, 0]
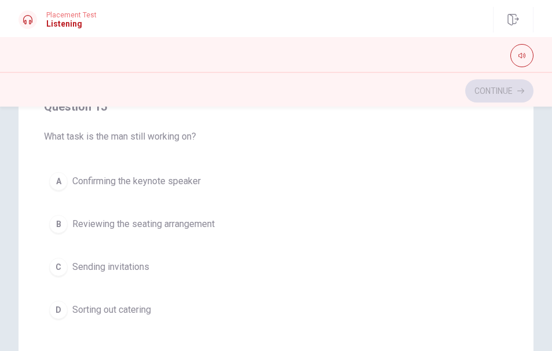
click at [97, 183] on span "Confirming the keynote speaker" at bounding box center [136, 181] width 129 height 14
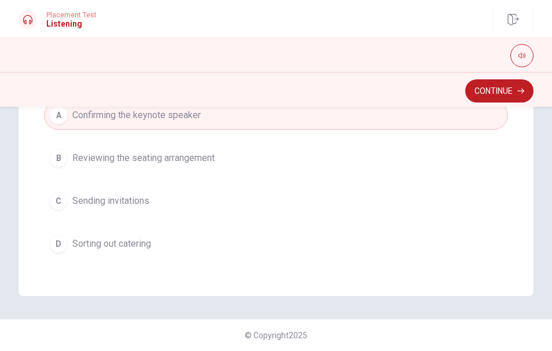
scroll to position [938, 0]
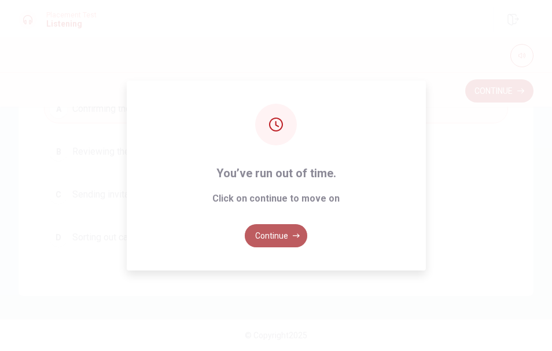
click at [279, 242] on button "Continue" at bounding box center [276, 235] width 63 height 23
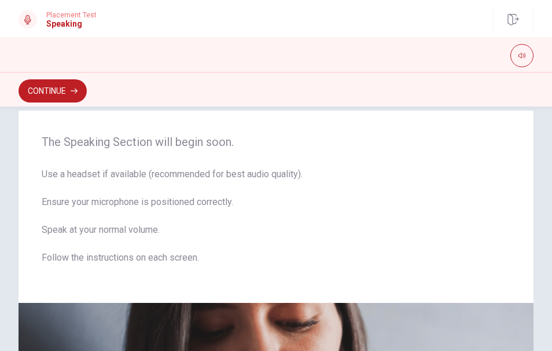
scroll to position [0, 0]
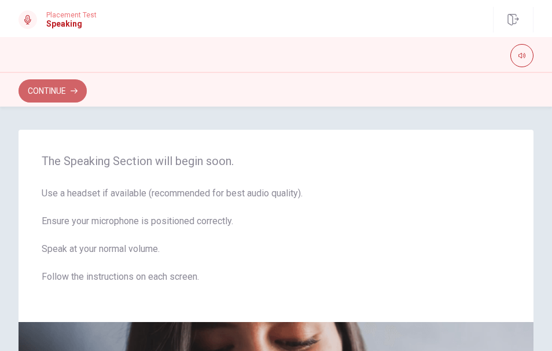
drag, startPoint x: 28, startPoint y: 98, endPoint x: 34, endPoint y: 96, distance: 6.2
click at [29, 98] on button "Continue" at bounding box center [53, 90] width 68 height 23
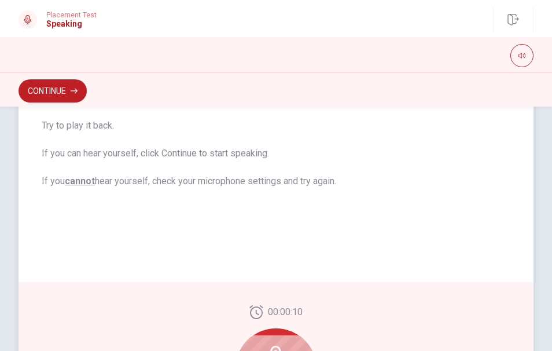
scroll to position [339, 0]
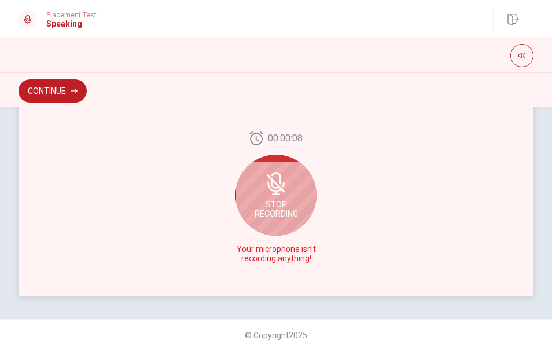
click at [279, 200] on span "Stop Recording" at bounding box center [276, 209] width 43 height 19
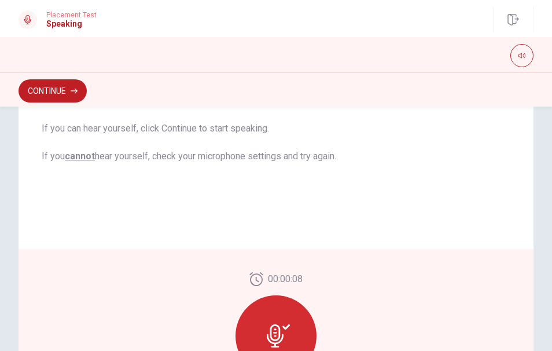
scroll to position [224, 0]
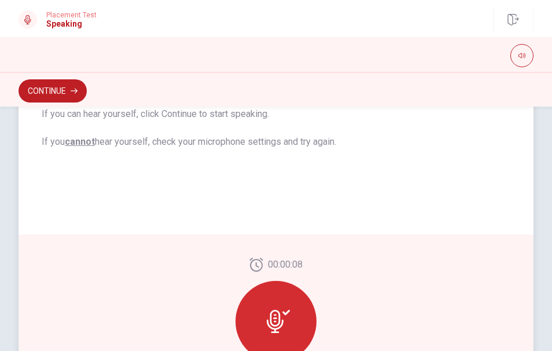
click at [273, 324] on icon at bounding box center [278, 321] width 23 height 23
click at [280, 321] on icon at bounding box center [275, 321] width 17 height 23
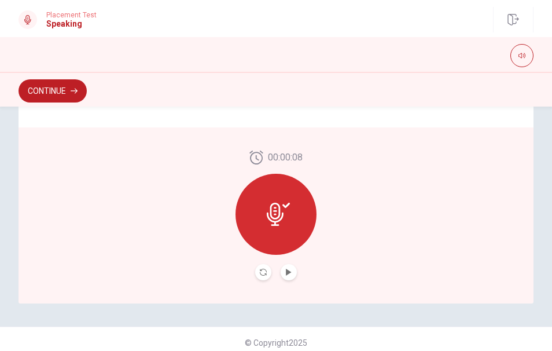
scroll to position [276, 0]
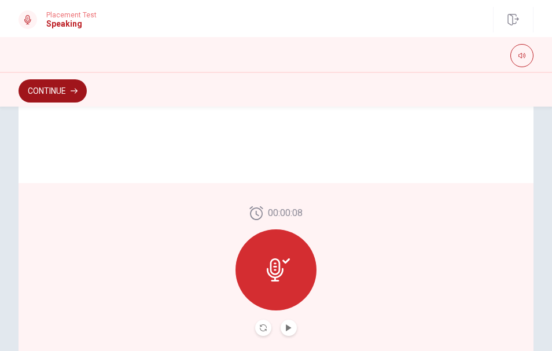
click at [52, 89] on button "Continue" at bounding box center [53, 90] width 68 height 23
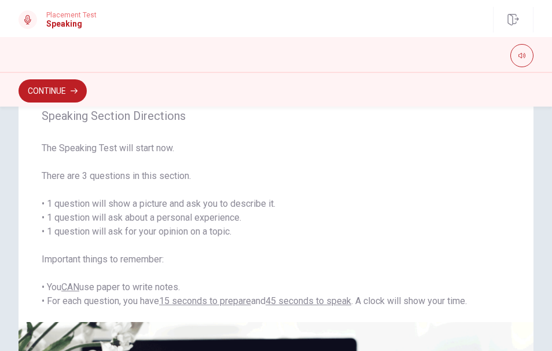
scroll to position [0, 0]
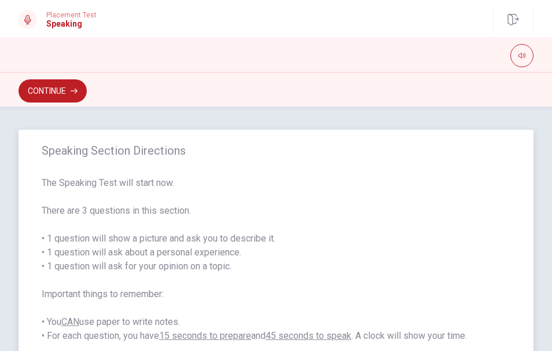
click at [162, 135] on div "Speaking Section Directions The Speaking Test will start now. There are 3 quest…" at bounding box center [276, 243] width 515 height 227
click at [56, 86] on button "Continue" at bounding box center [53, 90] width 68 height 23
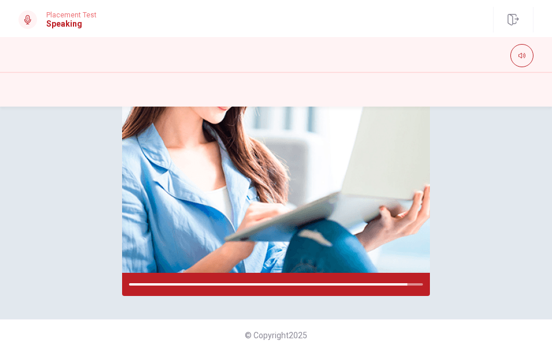
scroll to position [28, 0]
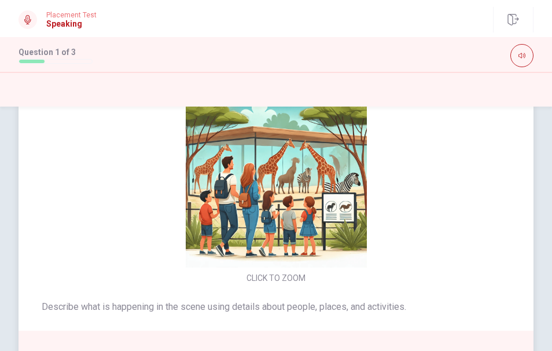
click at [163, 230] on img at bounding box center [275, 176] width 245 height 181
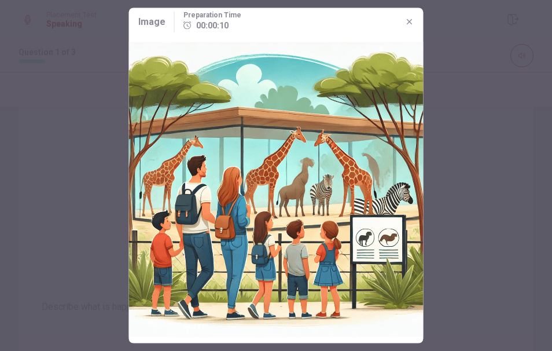
click at [160, 232] on img at bounding box center [276, 189] width 295 height 307
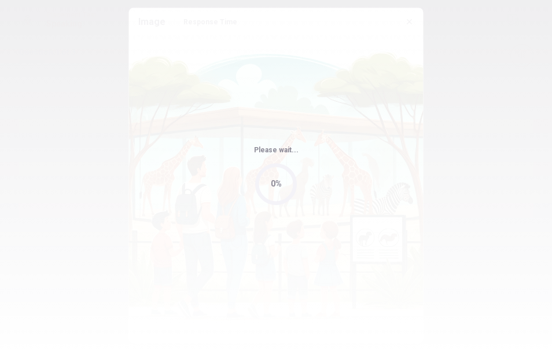
drag, startPoint x: 406, startPoint y: 20, endPoint x: 393, endPoint y: 91, distance: 72.3
click at [393, 76] on body "This site uses cookies, as explained in our Privacy Policy . If you agree to th…" at bounding box center [276, 175] width 552 height 351
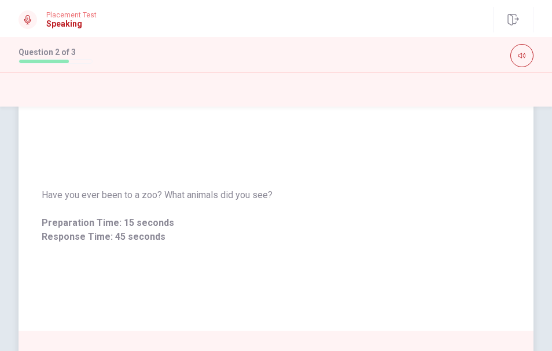
click at [199, 196] on span "Have you ever been to a zoo? What animals did you see?" at bounding box center [276, 195] width 469 height 14
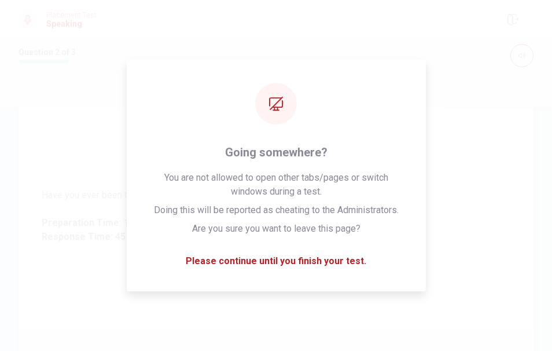
click at [144, 209] on div "Have you ever been to a zoo? What animals did you see? Preparation Time: 15 sec…" at bounding box center [276, 216] width 469 height 56
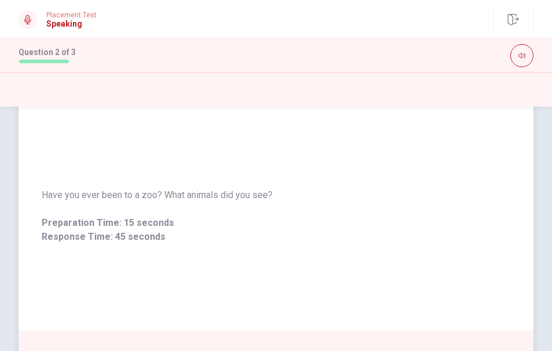
scroll to position [339, 0]
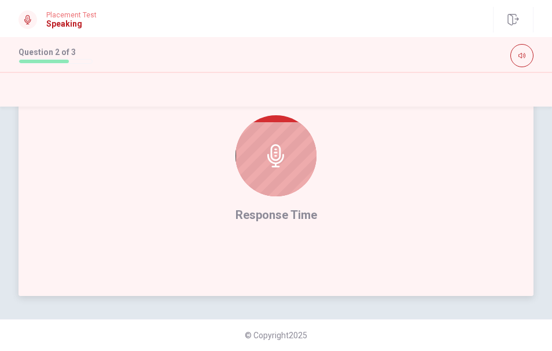
click at [270, 168] on div at bounding box center [276, 155] width 81 height 81
click at [272, 163] on icon at bounding box center [275, 155] width 17 height 23
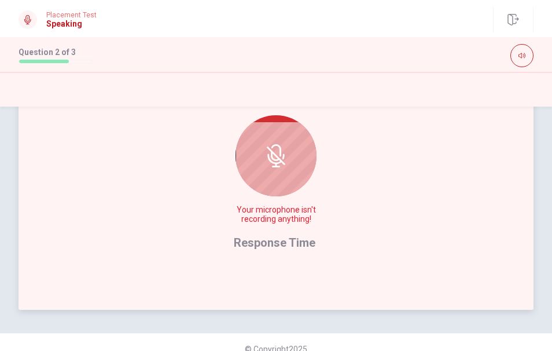
click at [274, 144] on div at bounding box center [276, 155] width 81 height 81
click at [283, 165] on icon at bounding box center [276, 155] width 23 height 23
click at [285, 163] on div at bounding box center [276, 155] width 81 height 81
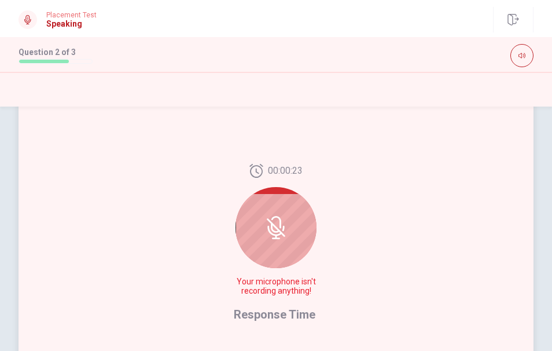
scroll to position [269, 0]
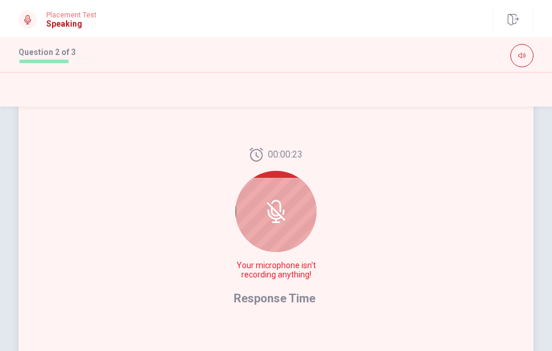
click at [272, 203] on icon at bounding box center [277, 206] width 10 height 12
click at [281, 199] on div at bounding box center [276, 211] width 81 height 81
click at [282, 199] on div at bounding box center [276, 211] width 81 height 81
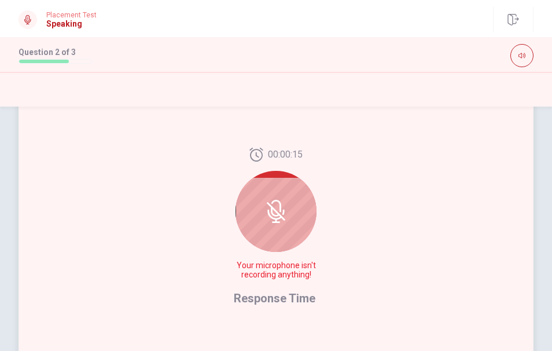
click at [277, 238] on div at bounding box center [276, 211] width 81 height 81
click at [279, 235] on div at bounding box center [276, 211] width 81 height 81
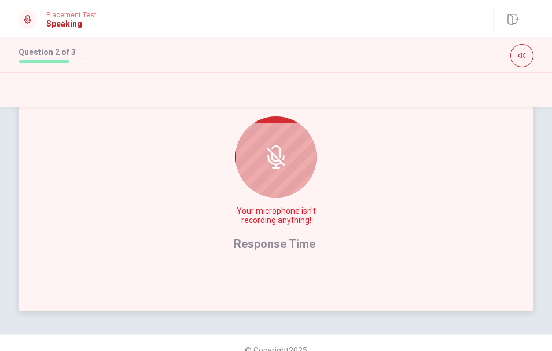
scroll to position [325, 0]
click at [272, 159] on icon at bounding box center [276, 155] width 23 height 23
click at [272, 160] on icon at bounding box center [275, 155] width 9 height 10
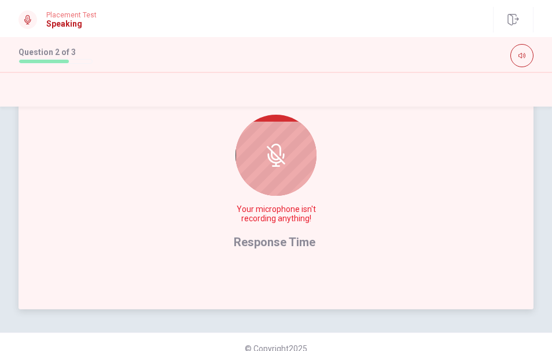
click at [274, 179] on div at bounding box center [276, 155] width 81 height 81
click at [270, 175] on div at bounding box center [276, 155] width 81 height 81
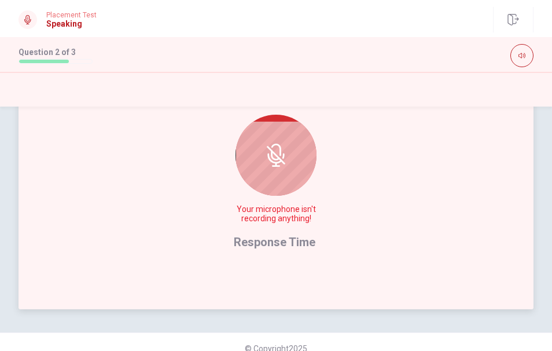
click at [274, 154] on icon at bounding box center [276, 155] width 23 height 23
click at [275, 155] on icon at bounding box center [276, 155] width 23 height 23
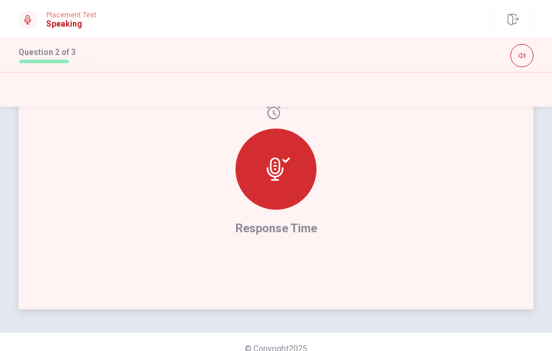
scroll to position [339, 0]
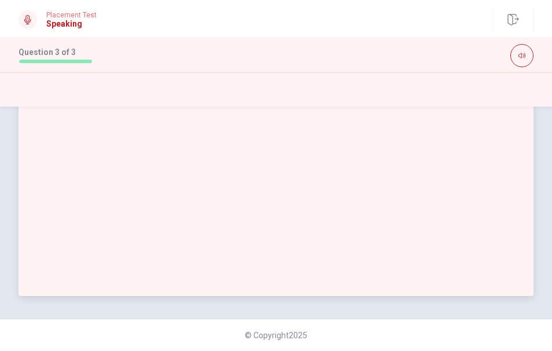
click at [278, 157] on div at bounding box center [276, 158] width 515 height 276
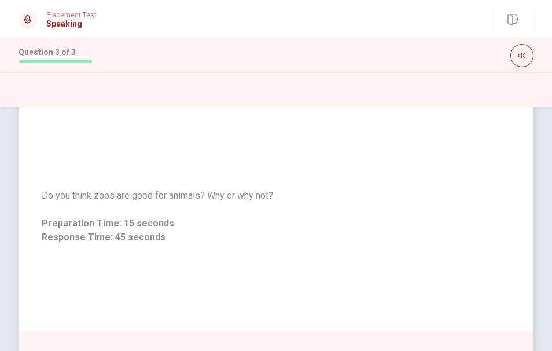
scroll to position [221, 0]
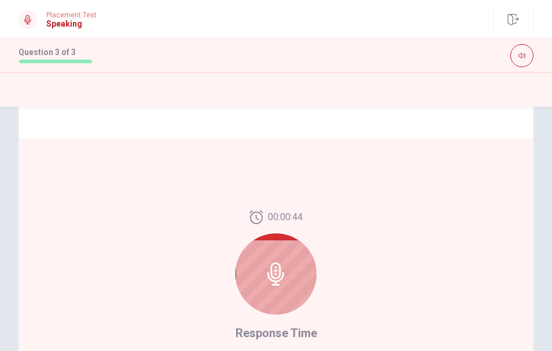
click at [270, 277] on icon at bounding box center [275, 273] width 17 height 23
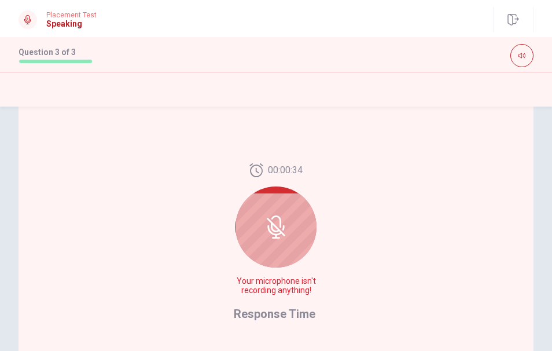
scroll to position [251, 0]
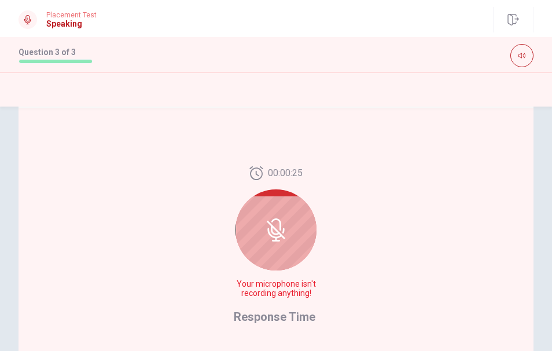
drag, startPoint x: 273, startPoint y: 232, endPoint x: 283, endPoint y: 229, distance: 10.7
click at [274, 232] on icon at bounding box center [276, 229] width 23 height 23
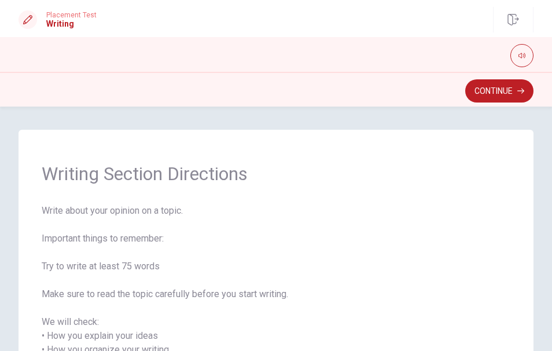
scroll to position [177, 0]
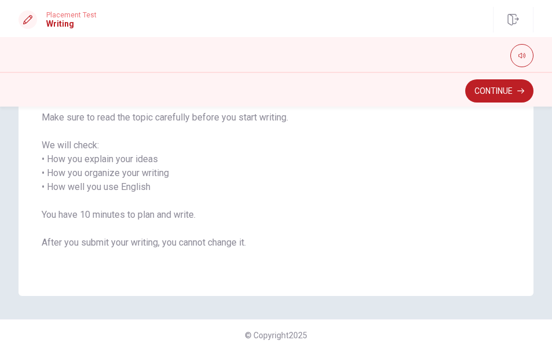
click at [156, 232] on span "Write about your opinion on a topic. Important things to remember: Try to write…" at bounding box center [276, 145] width 469 height 236
click at [493, 97] on button "Continue" at bounding box center [500, 90] width 68 height 23
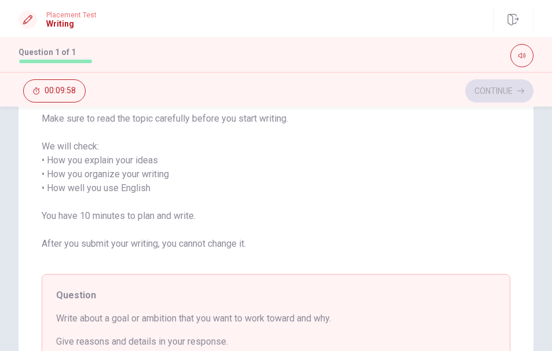
scroll to position [209, 0]
click at [362, 165] on span "Write about your opinion on a topic. Important things to remember: Try to write…" at bounding box center [276, 145] width 469 height 236
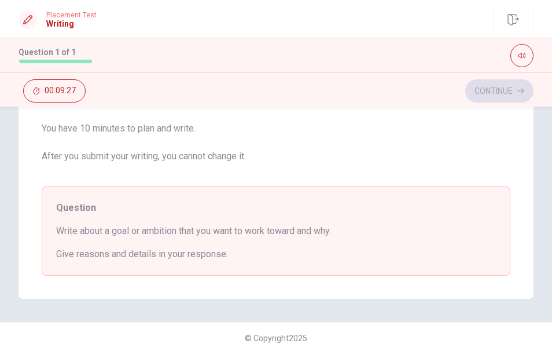
scroll to position [298, 0]
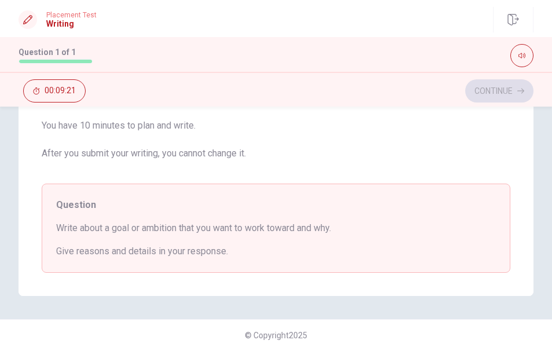
click at [382, 230] on span "Write about a goal or ambition that you want to work toward and why." at bounding box center [276, 228] width 440 height 14
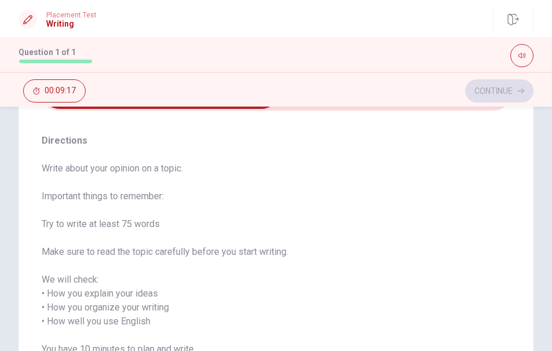
scroll to position [0, 0]
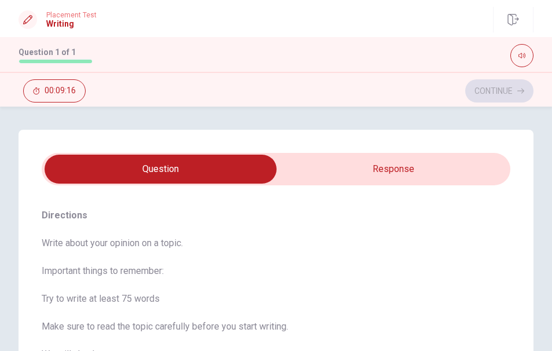
click at [405, 173] on input "checkbox" at bounding box center [160, 169] width 703 height 29
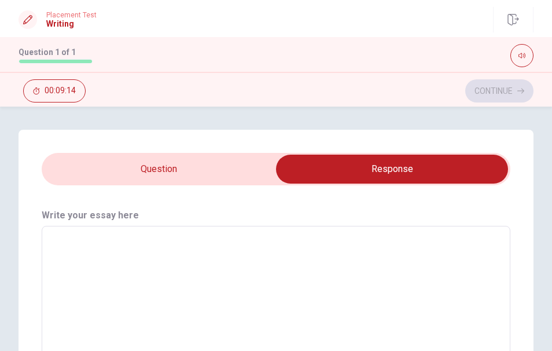
click at [188, 252] on textarea at bounding box center [276, 313] width 453 height 155
click at [267, 218] on h6 "Write your essay here" at bounding box center [276, 215] width 469 height 14
click at [184, 171] on input "checkbox" at bounding box center [392, 169] width 703 height 29
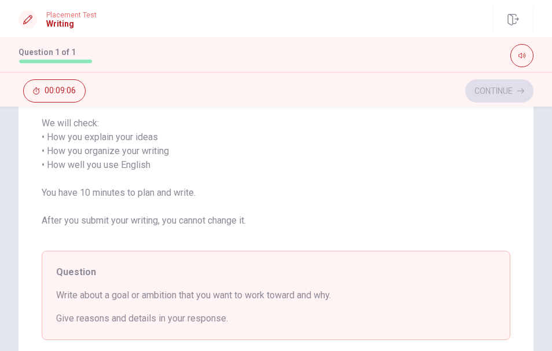
scroll to position [237, 0]
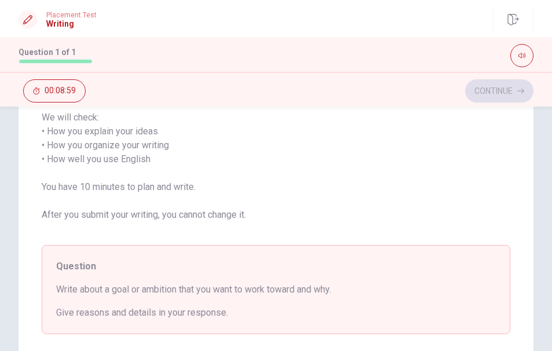
drag, startPoint x: 411, startPoint y: 183, endPoint x: 404, endPoint y: 180, distance: 7.5
click at [411, 183] on span "Write about your opinion on a topic. Important things to remember: Try to write…" at bounding box center [276, 117] width 469 height 236
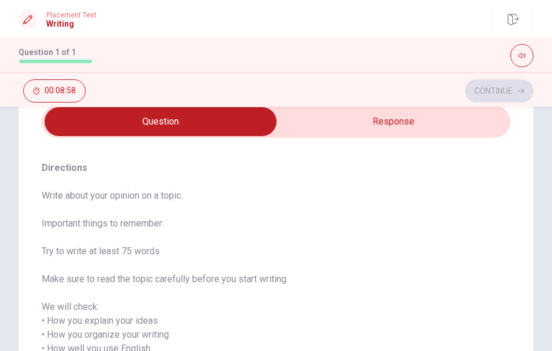
scroll to position [0, 0]
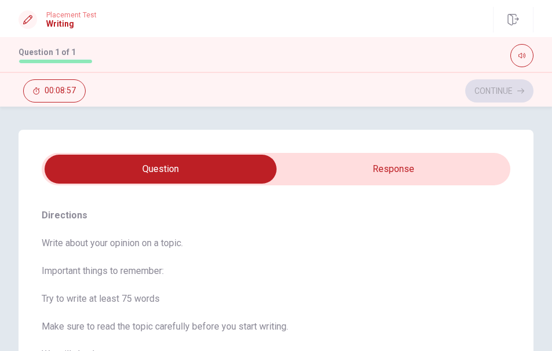
click at [357, 162] on input "checkbox" at bounding box center [160, 169] width 703 height 29
checkbox input "true"
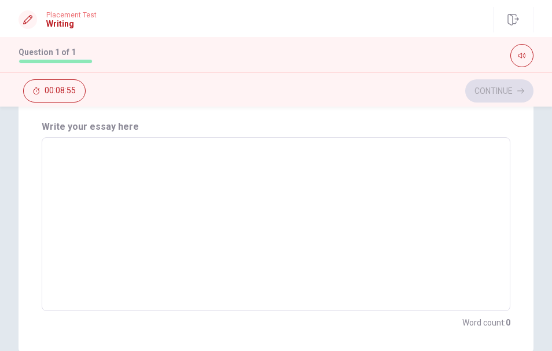
scroll to position [87, 0]
click at [151, 172] on textarea at bounding box center [276, 225] width 453 height 155
click at [85, 161] on textarea at bounding box center [276, 225] width 453 height 155
type textarea "w"
type textarea "x"
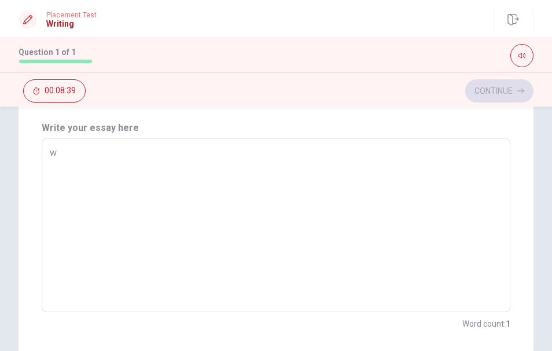
type textarea "wr"
type textarea "x"
type textarea "wri"
type textarea "x"
type textarea "writ"
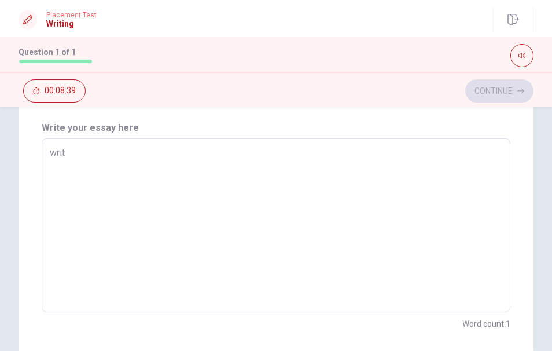
type textarea "x"
type textarea "write"
type textarea "x"
type textarea "writ"
type textarea "x"
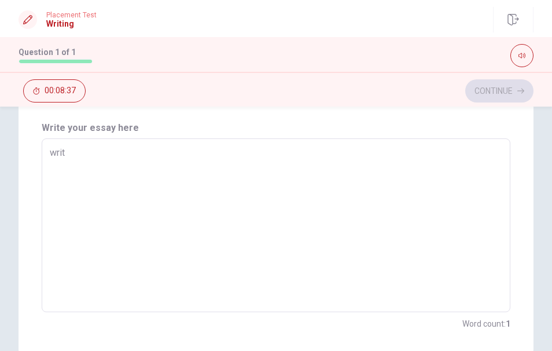
type textarea "wri"
type textarea "x"
type textarea "wr"
type textarea "x"
type textarea "w"
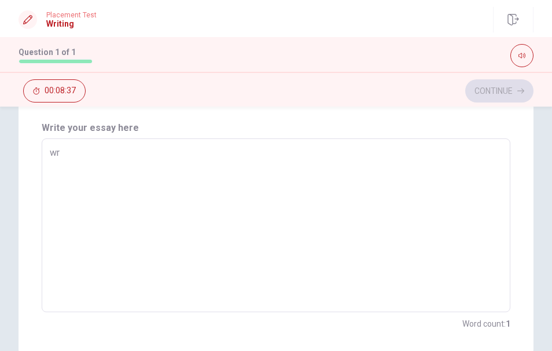
type textarea "x"
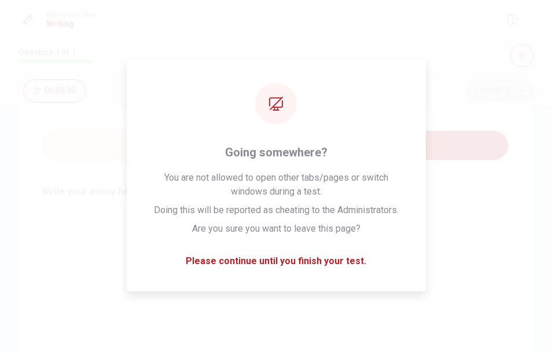
scroll to position [0, 0]
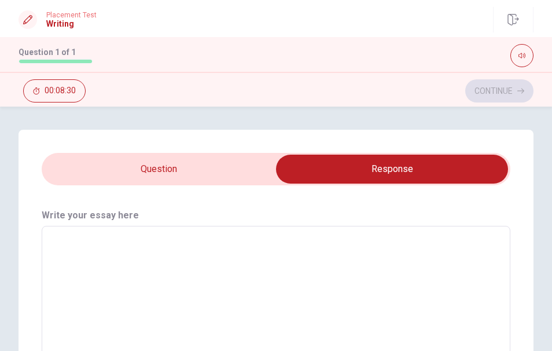
click at [154, 168] on input "checkbox" at bounding box center [392, 169] width 703 height 29
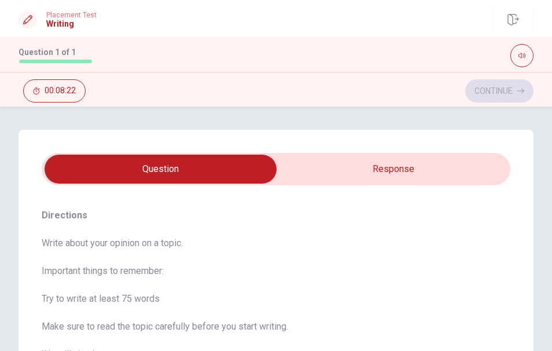
click at [361, 175] on input "checkbox" at bounding box center [160, 169] width 703 height 29
checkbox input "true"
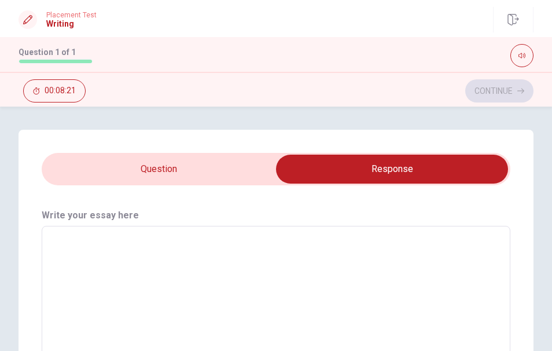
click at [201, 279] on textarea at bounding box center [276, 313] width 453 height 155
type textarea "T"
type textarea "x"
type textarea "Tr"
type textarea "x"
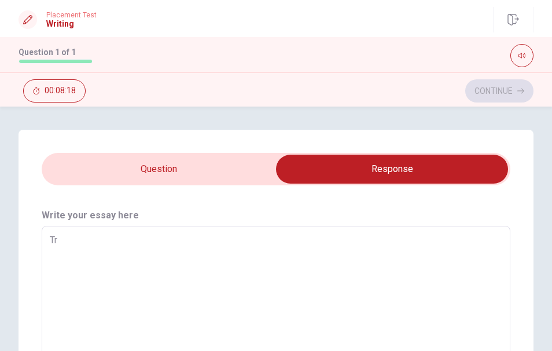
type textarea "Tra"
type textarea "x"
type textarea "Trav"
type textarea "x"
type textarea "Trave"
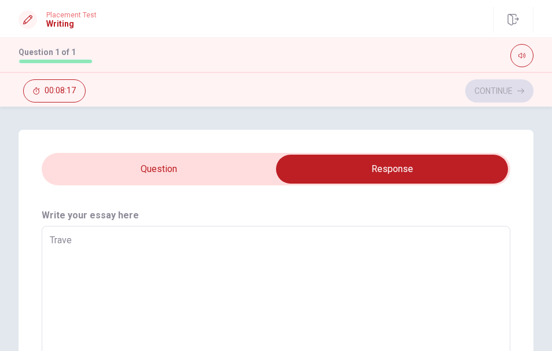
type textarea "x"
type textarea "Travel"
type textarea "x"
type textarea "Traveli"
type textarea "x"
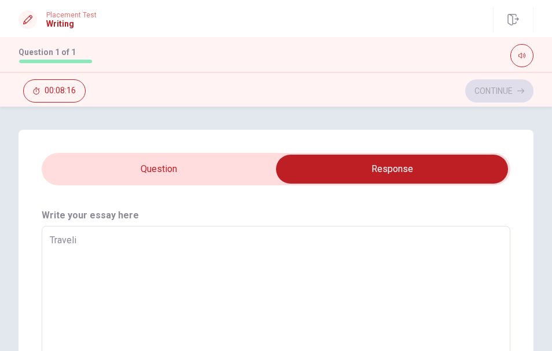
type textarea "Travelin"
type textarea "x"
type textarea "Traveling"
type textarea "x"
type textarea "Traveling"
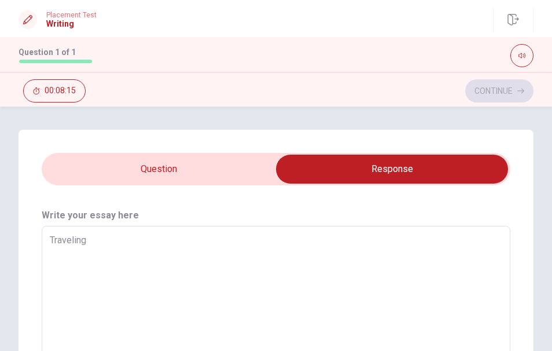
type textarea "x"
type textarea "Traveling a"
type textarea "x"
type textarea "Traveling ar"
type textarea "x"
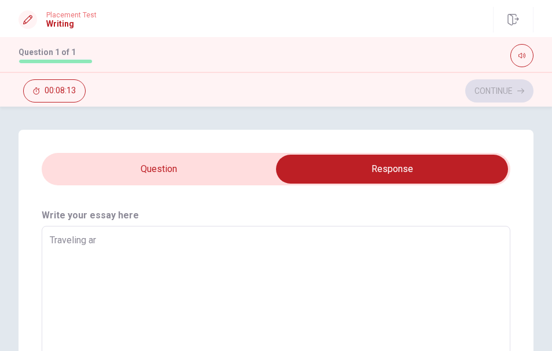
type textarea "Traveling aro"
type textarea "x"
type textarea "Traveling arou"
type textarea "x"
type textarea "Traveling aroun"
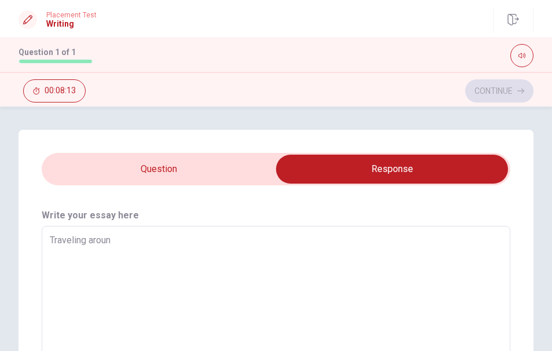
type textarea "x"
type textarea "Traveling around"
type textarea "x"
type textarea "Traveling around"
type textarea "x"
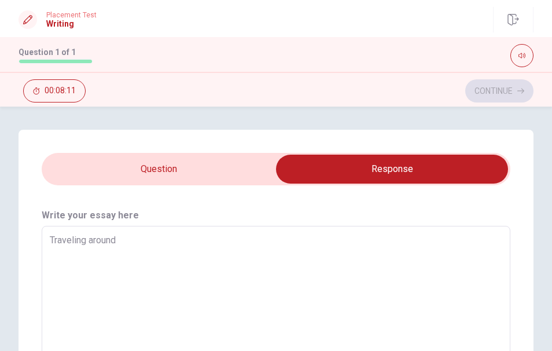
type textarea "Traveling around t"
type textarea "x"
type textarea "Traveling around th"
type textarea "x"
type textarea "Traveling around the"
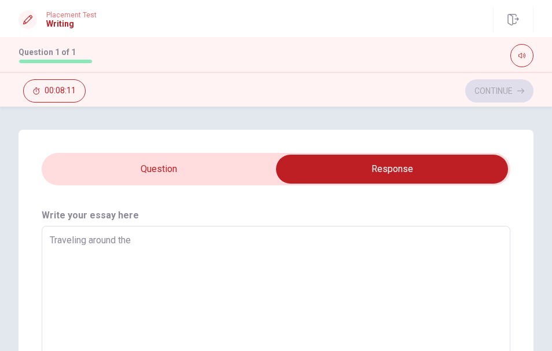
type textarea "x"
type textarea "Traveling around the"
type textarea "x"
type textarea "Traveling around the w"
type textarea "x"
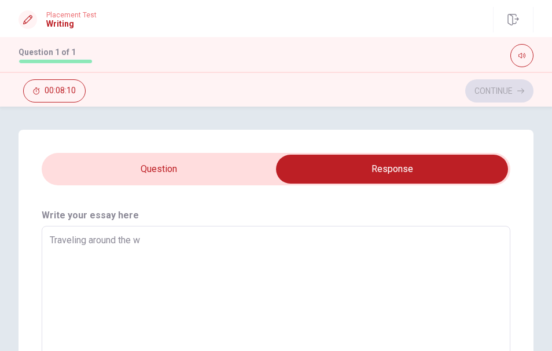
type textarea "Traveling around the wo"
type textarea "x"
type textarea "Traveling around the wor"
type textarea "x"
type textarea "Traveling around the worl"
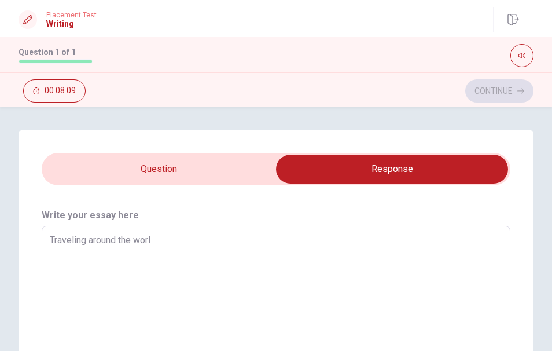
type textarea "x"
type textarea "Traveling around the world"
type textarea "x"
type textarea "Traveling around the worlde"
type textarea "x"
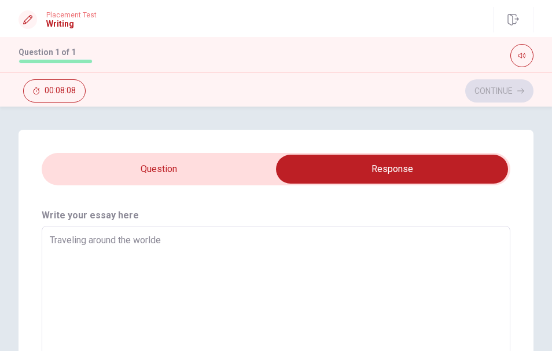
type textarea "Traveling around the worlde"
type textarea "x"
type textarea "Traveling around the worlde i"
type textarea "x"
type textarea "Traveling around the worlde is"
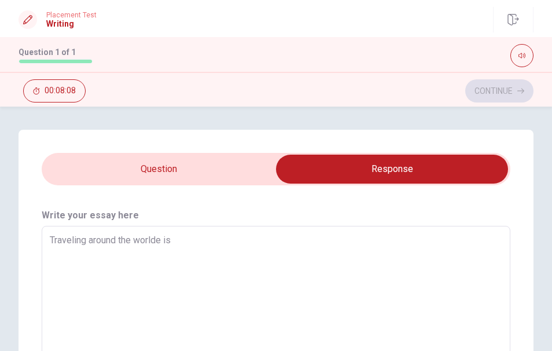
type textarea "x"
type textarea "Traveling around the worlde is"
type textarea "x"
type textarea "Traveling around the worlde is m"
type textarea "x"
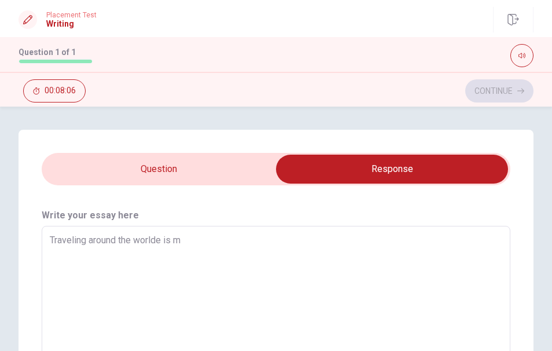
type textarea "Traveling around the worlde is my"
type textarea "x"
type textarea "Traveling around the worlde is my"
type textarea "x"
type textarea "Traveling around the worlde is my g"
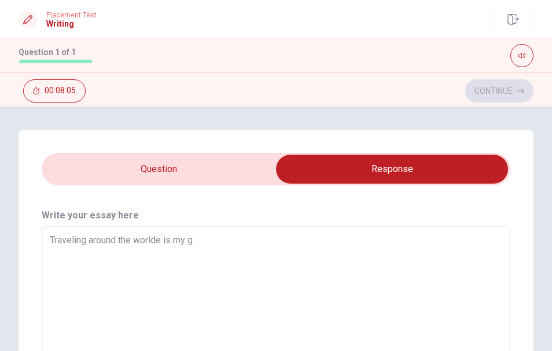
type textarea "x"
type textarea "Traveling around the worlde is my gr"
type textarea "x"
type textarea "Traveling around the worlde is my gre"
type textarea "x"
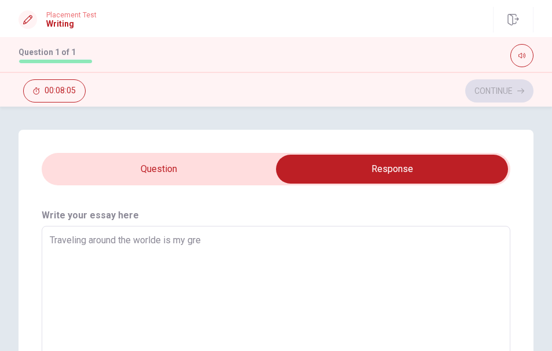
type textarea "Traveling around the worlde is my grea"
type textarea "x"
type textarea "Traveling around the worlde is my great"
type textarea "x"
type textarea "Traveling around the worlde is my great"
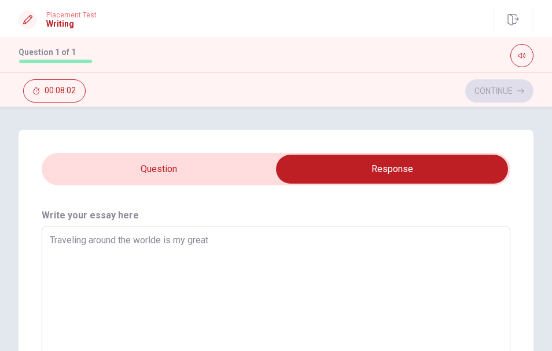
type textarea "x"
type textarea "Traveling around the worlde is my great a"
type textarea "x"
type textarea "Traveling around the worlde is my great am"
type textarea "x"
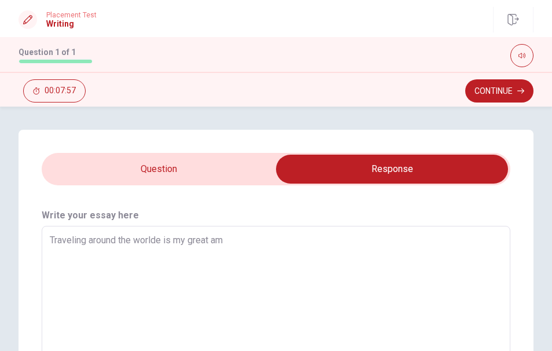
type textarea "Traveling around the worlde is my great amb"
type textarea "x"
type textarea "Traveling around the worlde is my great ambi"
type textarea "x"
type textarea "Traveling around the worlde is my great ambit"
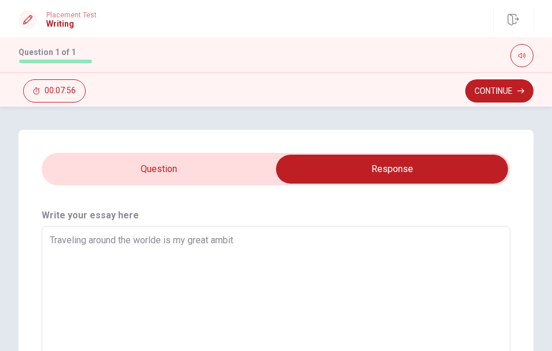
type textarea "x"
type textarea "Traveling around the worlde is my great ambiti"
type textarea "x"
type textarea "Traveling around the worlde is my great ambitin"
type textarea "x"
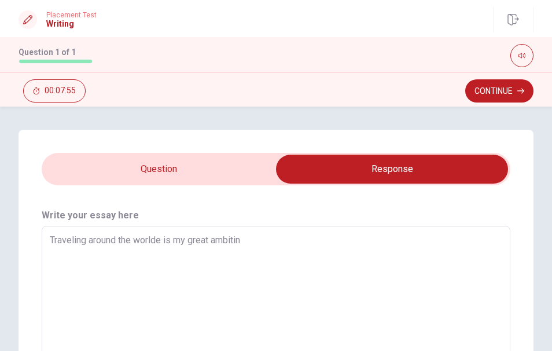
type textarea "Traveling around the worlde is my great ambiting"
type textarea "x"
type textarea "Traveling around the worlde is my great ambitin"
type textarea "x"
type textarea "Traveling around the worlde is my great ambiti"
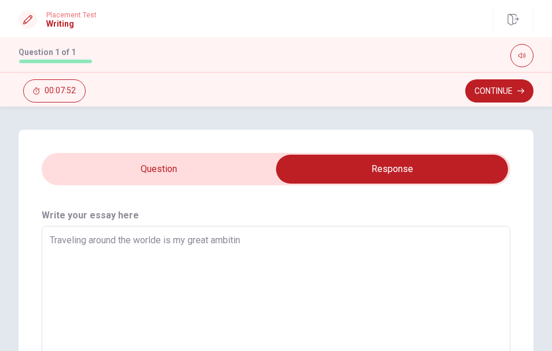
type textarea "x"
type textarea "Traveling around the worlde is my great ambit"
type textarea "x"
type textarea "Traveling around the worlde is my great ambiti"
type textarea "x"
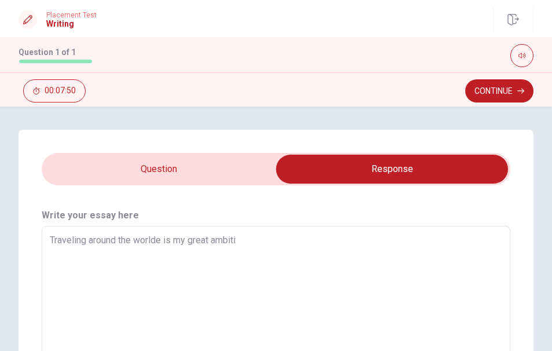
type textarea "Traveling around the worlde is my great ambitio"
type textarea "x"
type textarea "Traveling around the worlde is my great ambition"
type textarea "x"
type textarea "Traveling around the worlde is my great ambition,"
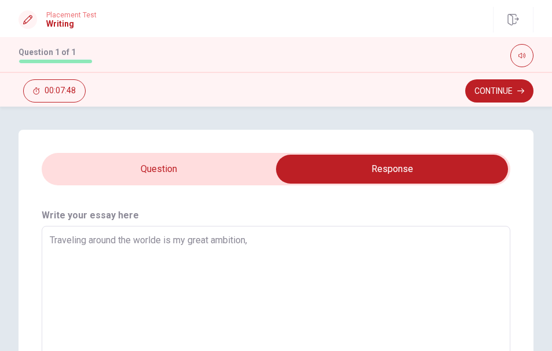
type textarea "x"
type textarea "Traveling around the worlde is my great ambition,a"
type textarea "x"
type textarea "Traveling around the worlde is my great ambition,anb"
type textarea "x"
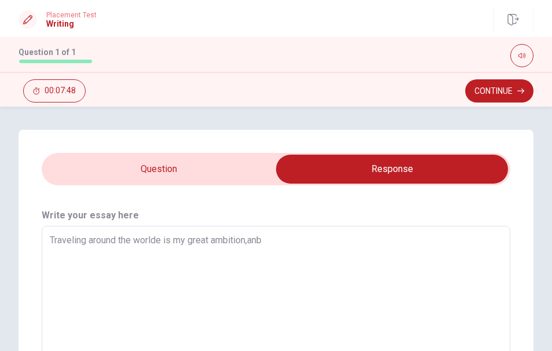
type textarea "Traveling around the worlde is my great ambition,anbd"
type textarea "x"
type textarea "Traveling around the worlde is my great ambition,anb"
type textarea "x"
type textarea "Traveling around the worlde is my great ambition,an"
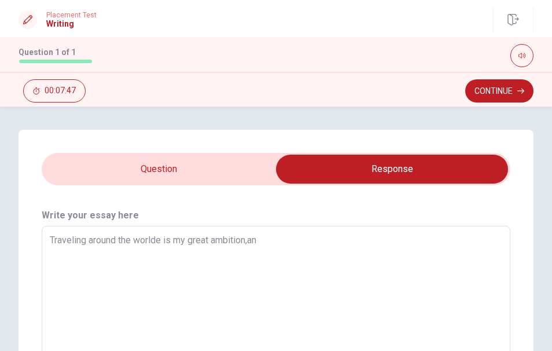
type textarea "x"
type textarea "Traveling around the worlde is my great ambition,and"
type textarea "x"
type textarea "Traveling around the worlde is my great ambition,and"
type textarea "x"
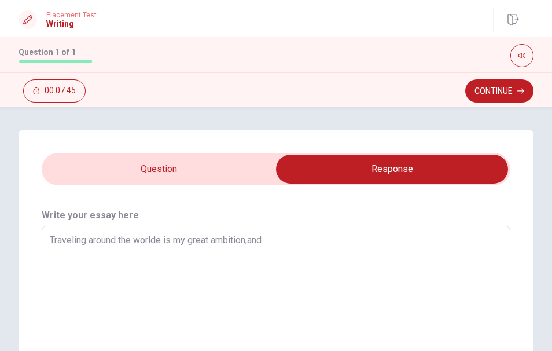
type textarea "Traveling around the worlde is my great ambition,and h"
type textarea "x"
type textarea "Traveling around the worlde is my great ambition,and he"
type textarea "x"
type textarea "Traveling around the worlde is my great ambition,and her"
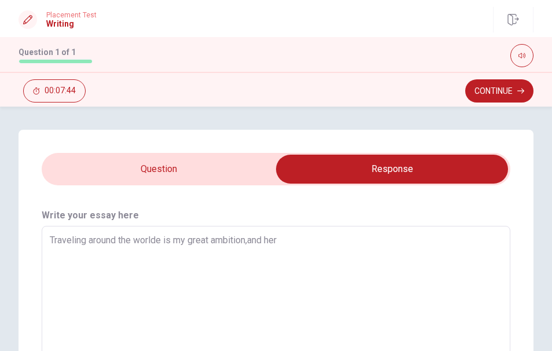
type textarea "x"
type textarea "Traveling around the worlde is my great ambition,and here"
type textarea "x"
type textarea "Traveling around the worlde is my great ambition,and herer"
type textarea "x"
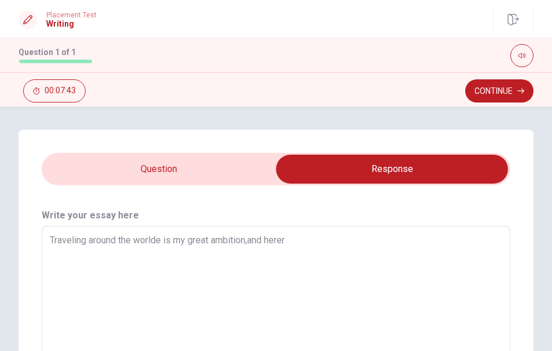
type textarea "Traveling around the worlde is my great ambition,and herer"
type textarea "x"
type textarea "Traveling around the worlde is my great ambition,and herer a"
type textarea "x"
type textarea "Traveling around the worlde is my great ambition,and herer ar"
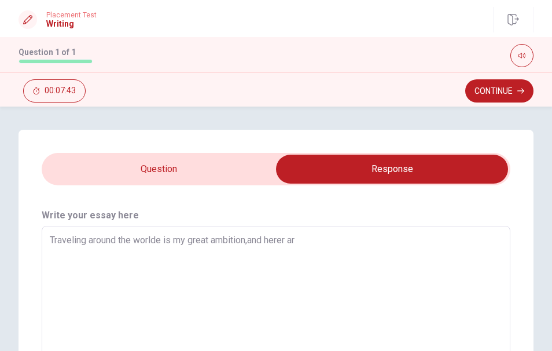
type textarea "x"
type textarea "Traveling around the worlde is my great ambition,and herer are"
type textarea "x"
type textarea "Traveling around the worlde is my great ambition,and herer are"
type textarea "x"
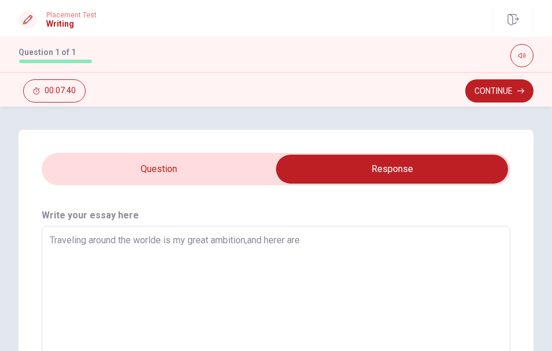
type textarea "Traveling around the worlde is my great ambition,and herer are c"
type textarea "x"
type textarea "Traveling around the worlde is my great ambition,and herer are co"
type textarea "x"
type textarea "Traveling around the worlde is my great ambition,and herer are com"
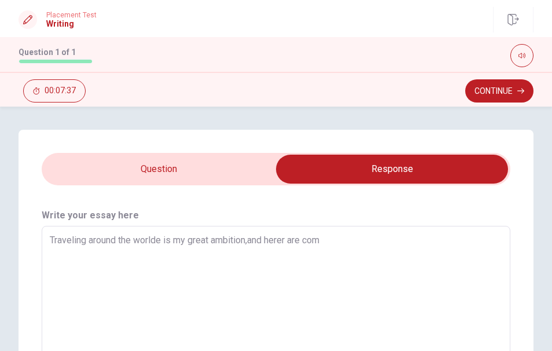
type textarea "x"
type textarea "Traveling around the worlde is my great ambition,and herer are comp"
type textarea "x"
type textarea "Traveling around the worlde is my great ambition,and herer are compe"
type textarea "x"
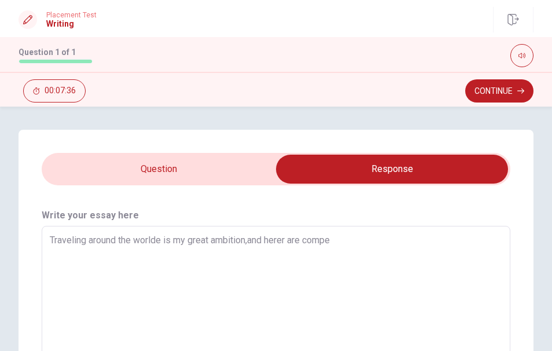
type textarea "Traveling around the worlde is my great ambition,and herer are compel"
type textarea "x"
type textarea "Traveling around the worlde is my great ambition,and herer are compell"
type textarea "x"
type textarea "Traveling around the worlde is my great ambition,and herer are compelli"
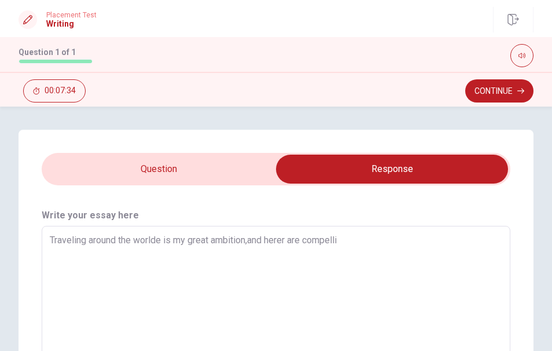
type textarea "x"
type textarea "Traveling around the worlde is my great ambition,and herer are compellin"
type textarea "x"
type textarea "Traveling around the worlde is my great ambition,and herer are compelling"
type textarea "x"
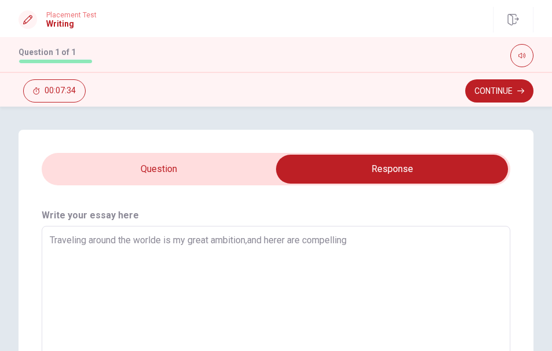
type textarea "Traveling around the worlde is my great ambition,and herer are compelling"
type textarea "x"
type textarea "Traveling around the worlde is my great ambition,and herer are compelling r"
type textarea "x"
type textarea "Traveling around the worlde is my great ambition,and herer are compelling re"
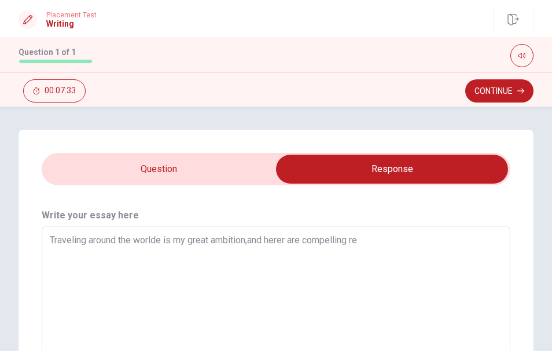
type textarea "x"
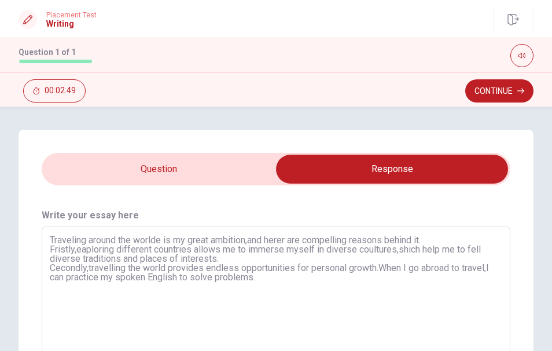
click at [80, 237] on textarea "Traveling around the worlde is my great ambition,and herer are compelling reaso…" at bounding box center [276, 313] width 453 height 155
click at [164, 243] on textarea "Traveling around the worlde is my great ambition,and herer are compelling reaso…" at bounding box center [276, 313] width 453 height 155
click at [185, 239] on textarea "Traveling around the worlde is my great ambition,and herer are compelling reaso…" at bounding box center [276, 313] width 453 height 155
click at [213, 239] on textarea "Traveling around the worlde is my great ambition,and herer are compelling reaso…" at bounding box center [276, 313] width 453 height 155
click at [221, 239] on textarea "Traveling around the worlde is my great ambition,and herer are compelling reaso…" at bounding box center [276, 313] width 453 height 155
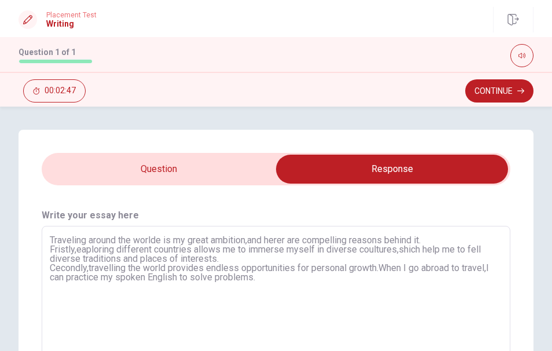
click at [211, 241] on textarea "Traveling around the worlde is my great ambition,and herer are compelling reaso…" at bounding box center [276, 313] width 453 height 155
click at [221, 252] on textarea "Traveling around the worlde is my great ambition,and herer are compelling reaso…" at bounding box center [276, 313] width 453 height 155
click at [241, 241] on textarea "Traveling around the worlde is my great ambition,and herer are compelling reaso…" at bounding box center [276, 313] width 453 height 155
drag, startPoint x: 249, startPoint y: 240, endPoint x: 258, endPoint y: 240, distance: 9.3
click at [250, 240] on textarea "Traveling around the worlde is my great ambition,and herer are compelling reaso…" at bounding box center [276, 313] width 453 height 155
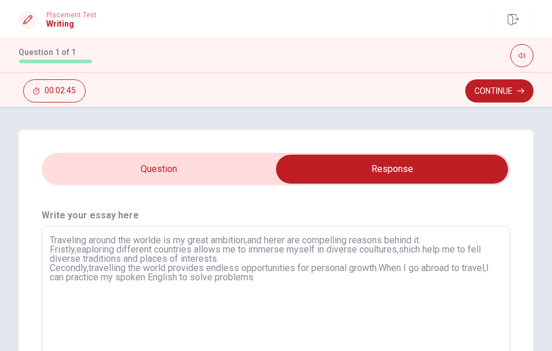
click at [295, 240] on textarea "Traveling around the worlde is my great ambition,and herer are compelling reaso…" at bounding box center [276, 313] width 453 height 155
click at [324, 241] on textarea "Traveling around the worlde is my great ambition,and herer are compelling reaso…" at bounding box center [276, 313] width 453 height 155
click at [288, 238] on textarea "Traveling around the worlde is my great ambition,and herer are compelling reaso…" at bounding box center [276, 313] width 453 height 155
click at [259, 267] on textarea "Traveling around the worlde is my great ambition,and here are compelling reason…" at bounding box center [276, 313] width 453 height 155
click at [271, 241] on textarea "Traveling around the worlde is my great ambition,and here are compelling reason…" at bounding box center [276, 313] width 453 height 155
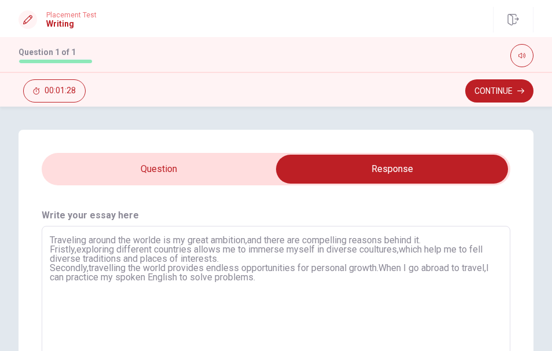
scroll to position [145, 0]
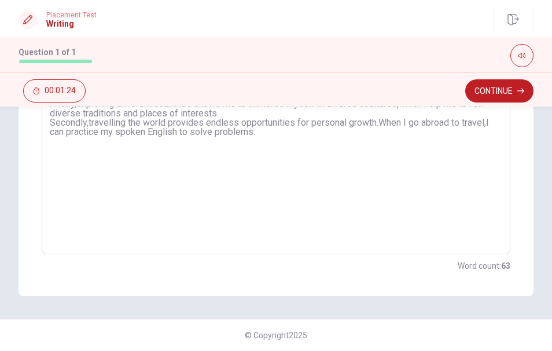
click at [302, 135] on textarea "Traveling around the worlde is my great ambition,and there are compelling reaso…" at bounding box center [276, 167] width 453 height 155
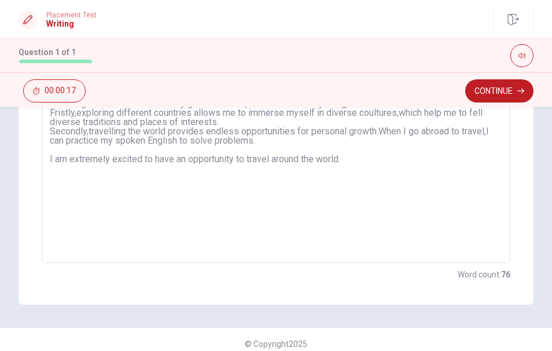
scroll to position [129, 0]
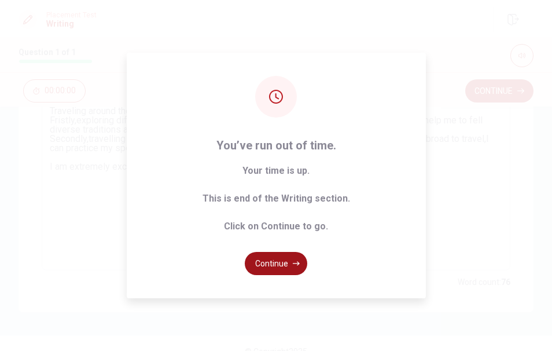
click at [275, 267] on button "Continue" at bounding box center [276, 263] width 63 height 23
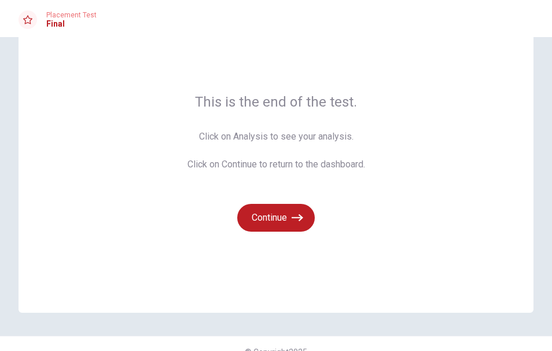
scroll to position [65, 0]
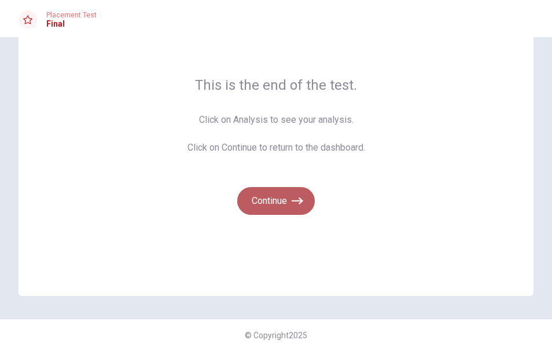
click at [279, 201] on button "Continue" at bounding box center [276, 201] width 78 height 28
